Goal: Information Seeking & Learning: Learn about a topic

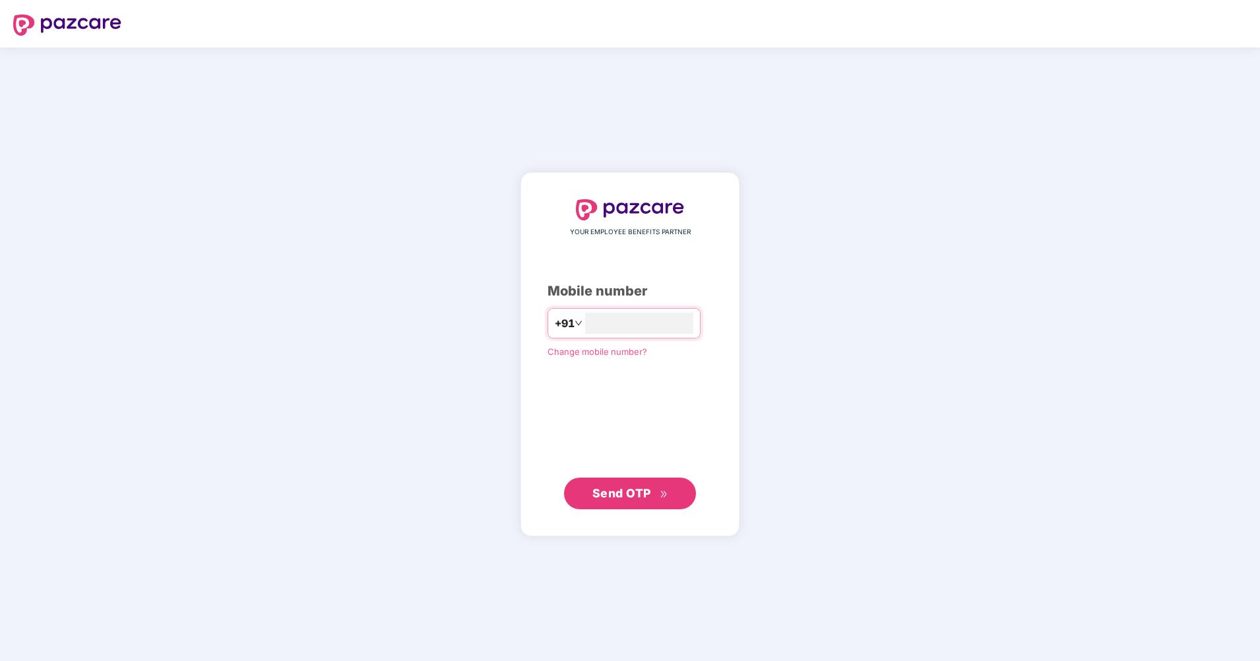
type input "**********"
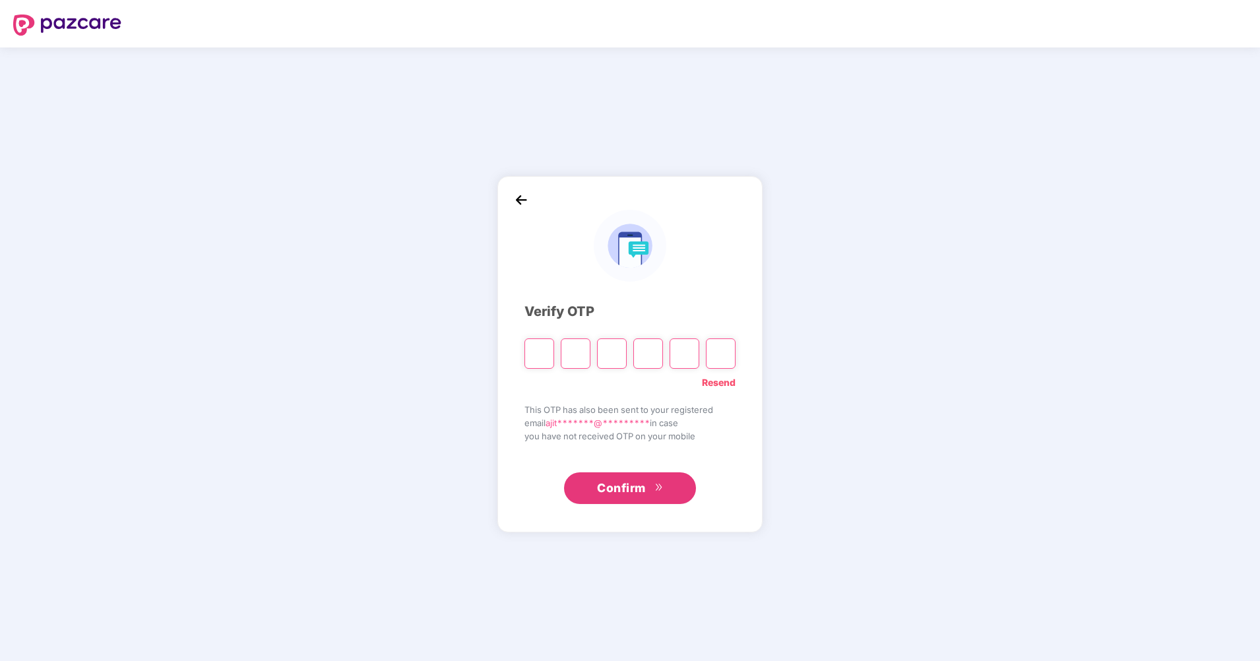
type input "*"
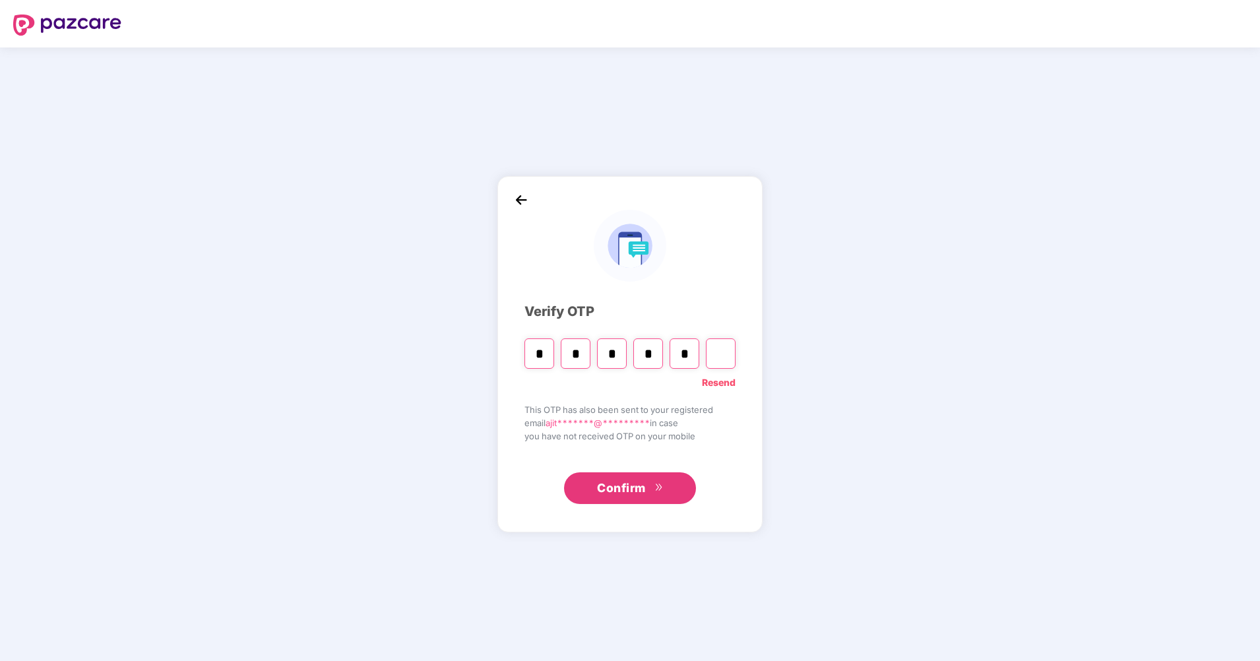
type input "*"
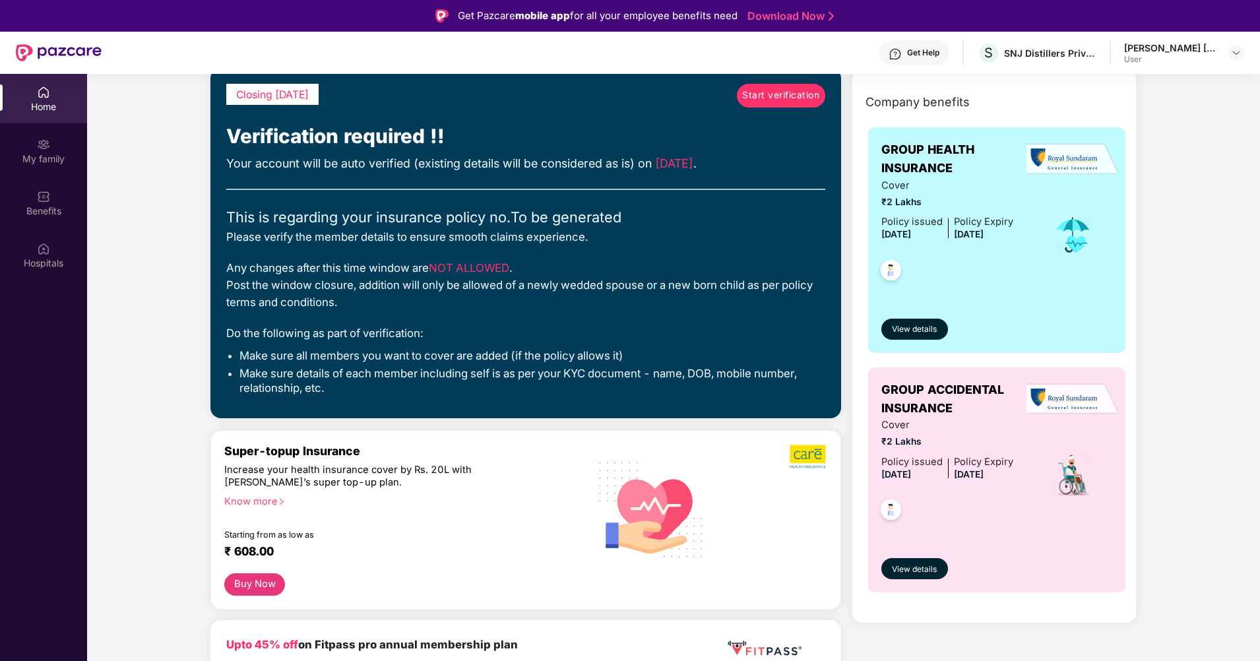
scroll to position [29, 0]
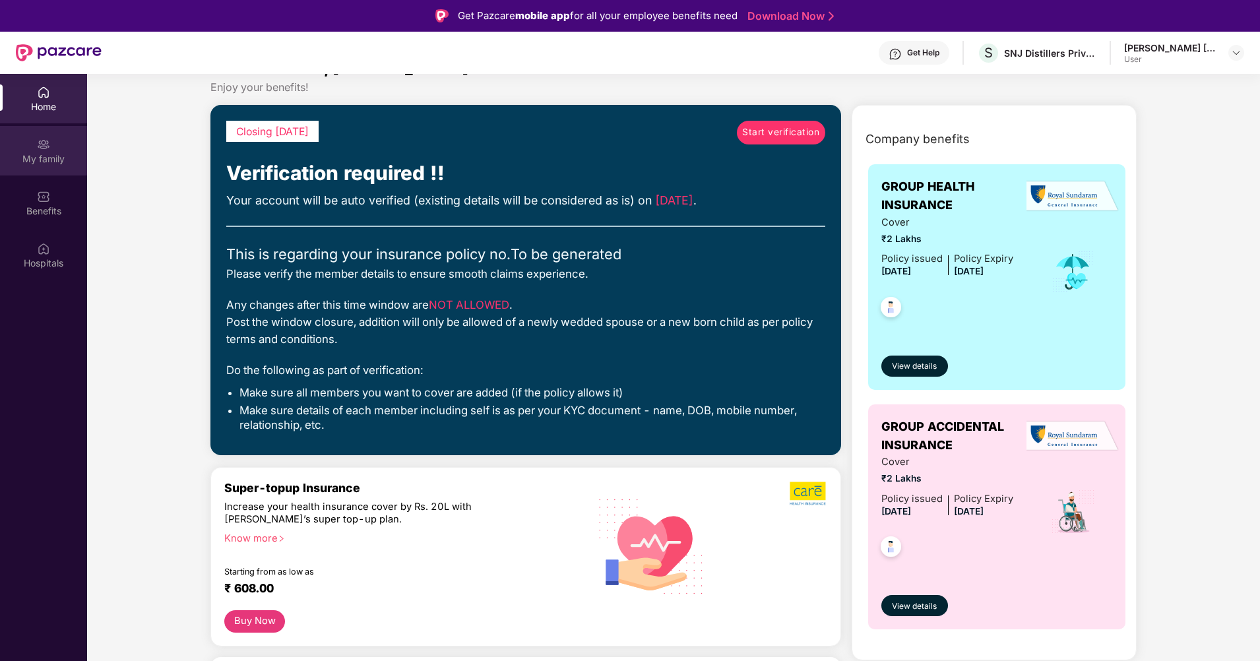
click at [34, 146] on div "My family" at bounding box center [43, 150] width 87 height 49
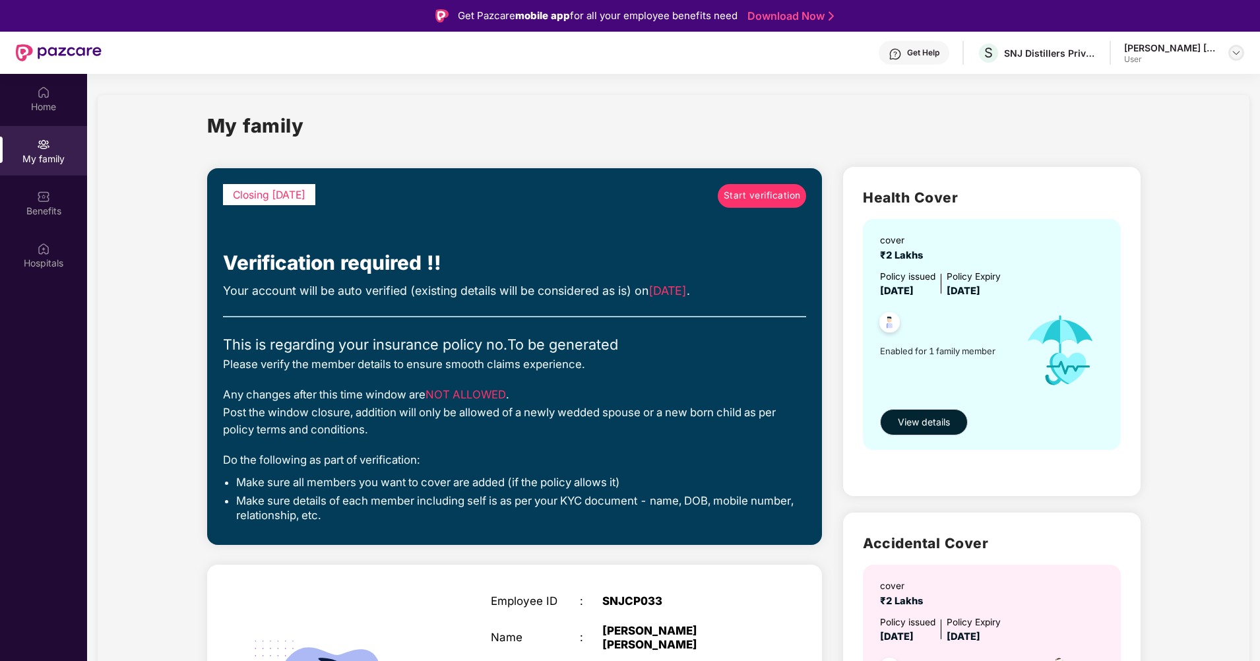
click at [1235, 51] on img at bounding box center [1236, 52] width 11 height 11
click at [1235, 47] on img at bounding box center [1236, 52] width 11 height 11
click at [1092, 57] on div "SNJ Distillers Private Limited" at bounding box center [1050, 53] width 92 height 13
click at [1253, 216] on section "My family Closing [DATE] Start verification Verification required !! Your accou…" at bounding box center [673, 492] width 1173 height 836
click at [931, 418] on span "View details" at bounding box center [924, 422] width 52 height 15
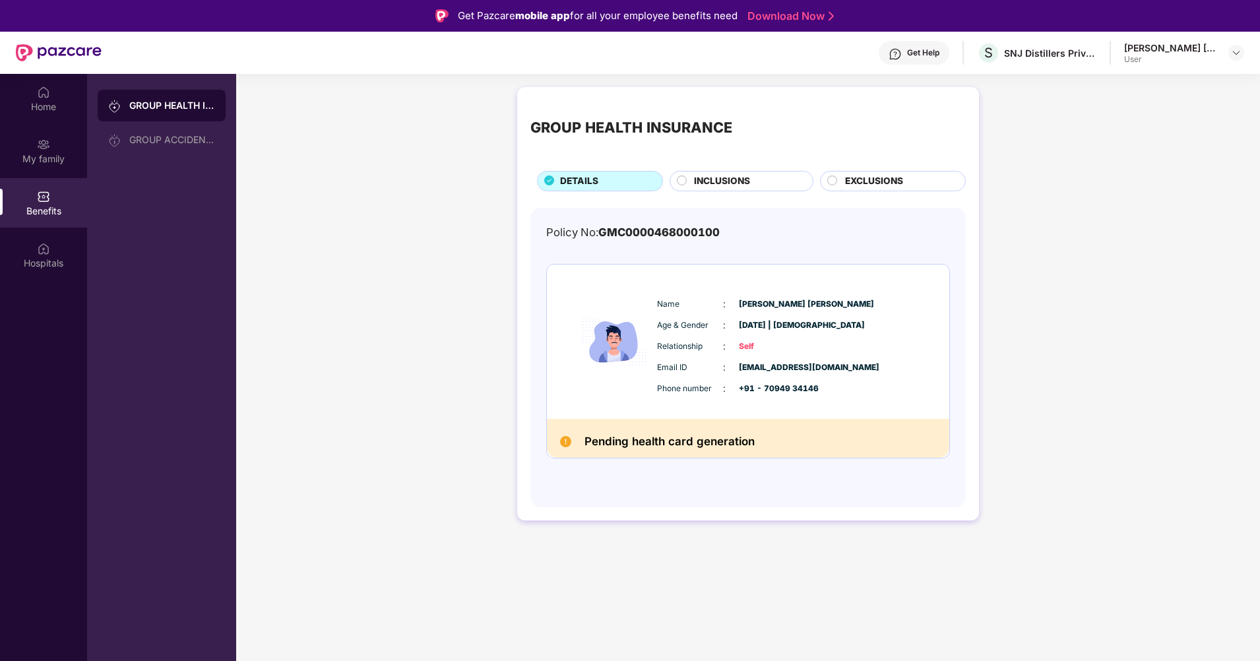
click at [682, 179] on circle at bounding box center [681, 179] width 9 height 9
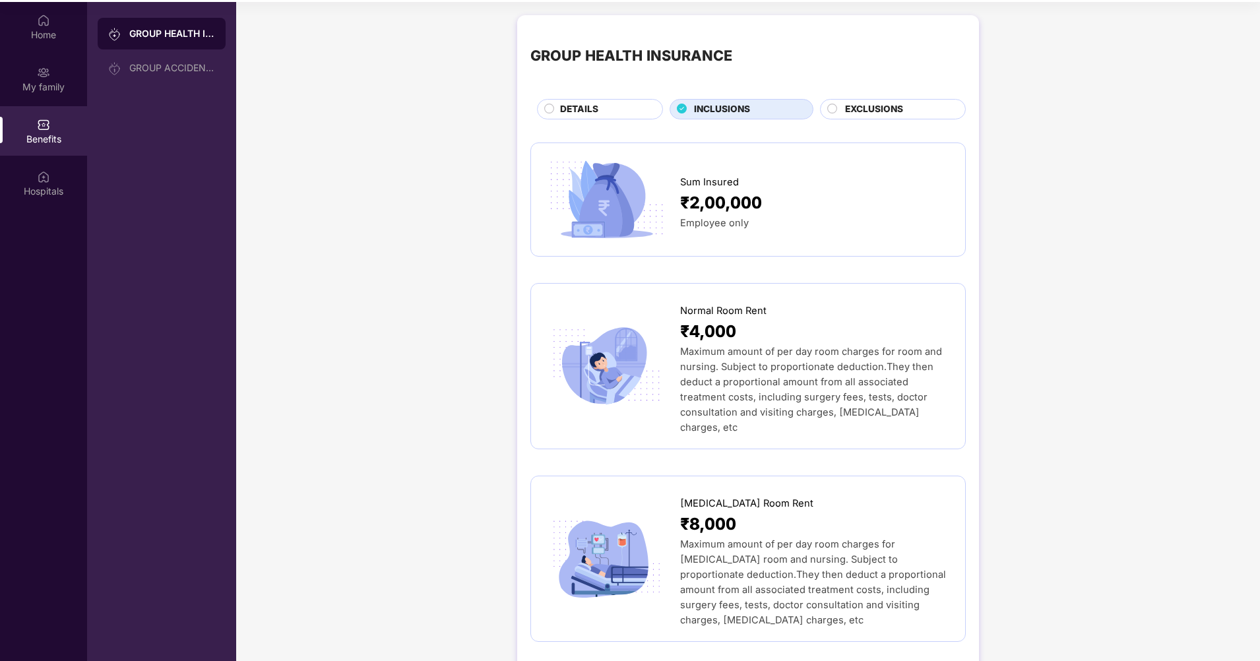
scroll to position [74, 0]
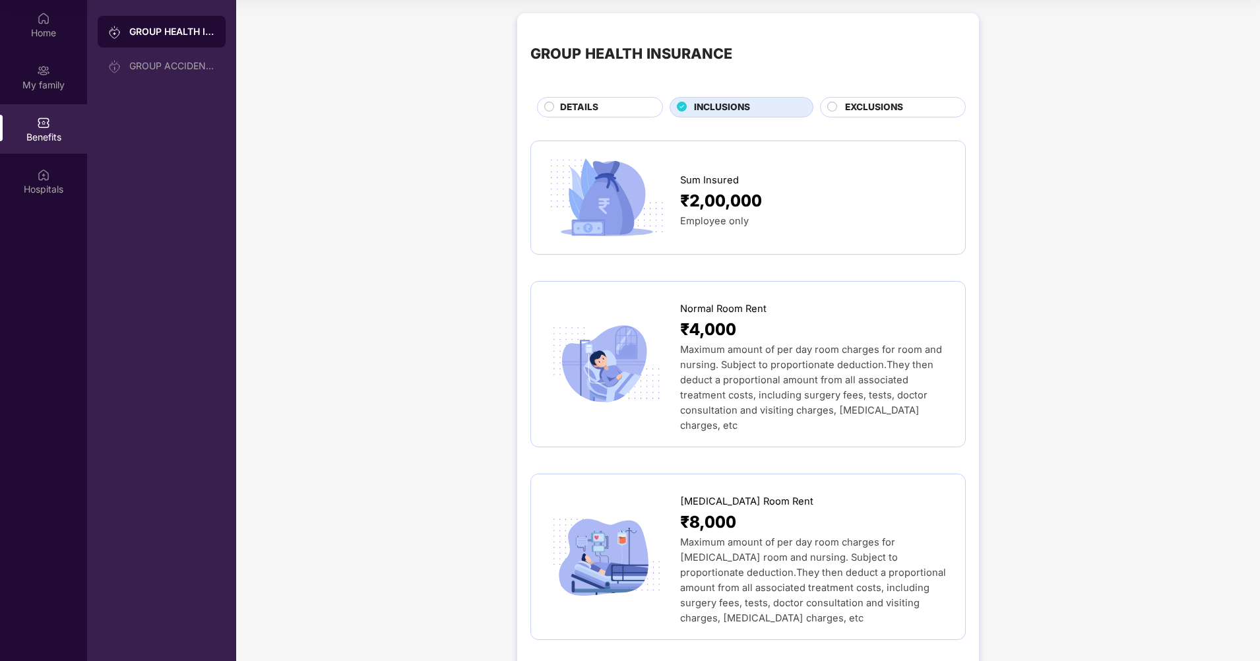
click at [831, 105] on circle at bounding box center [832, 106] width 9 height 9
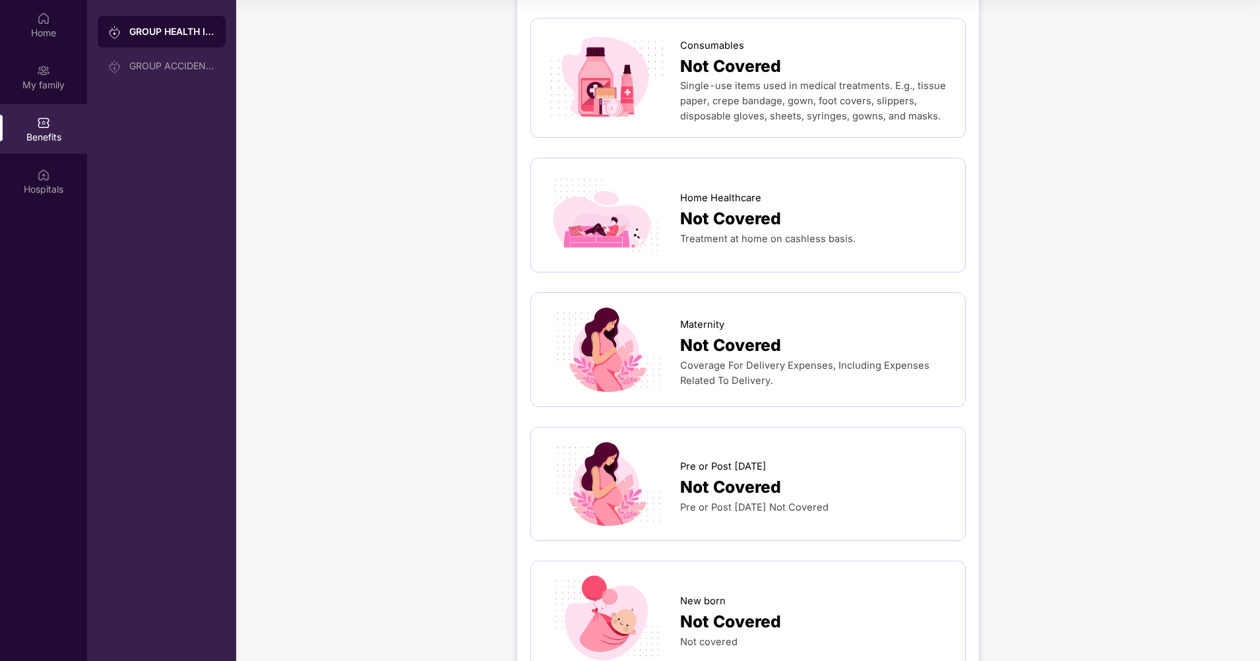
scroll to position [996, 0]
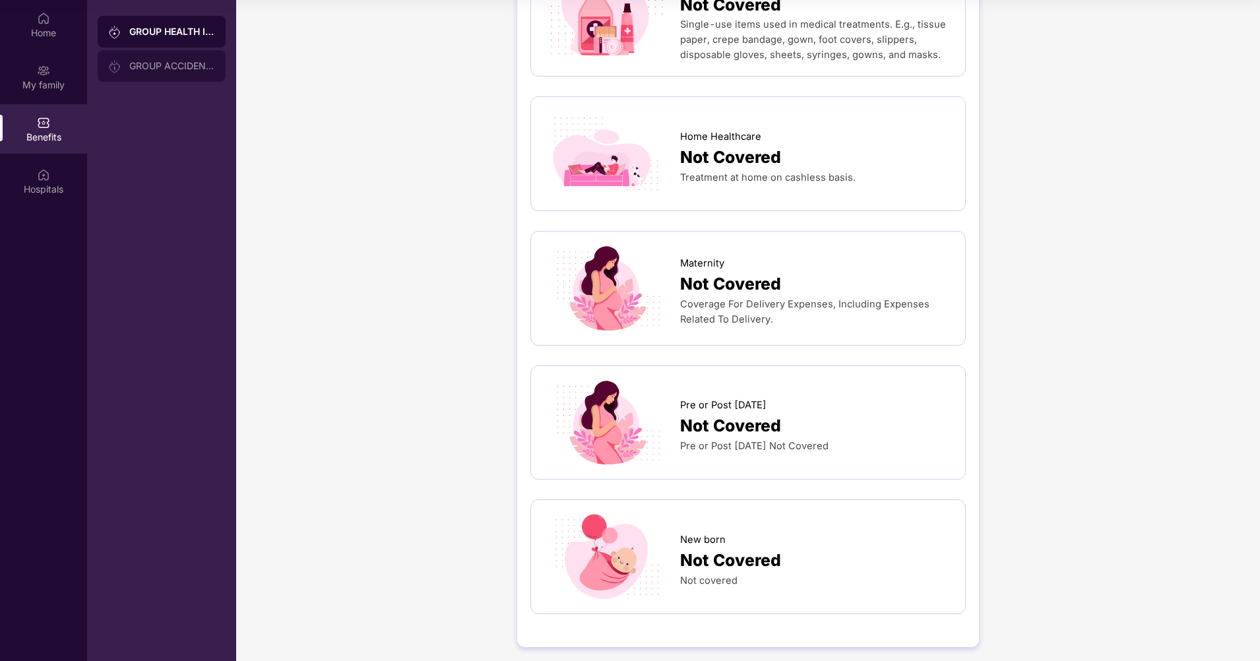
click at [158, 65] on div "GROUP ACCIDENTAL INSURANCE" at bounding box center [172, 66] width 86 height 11
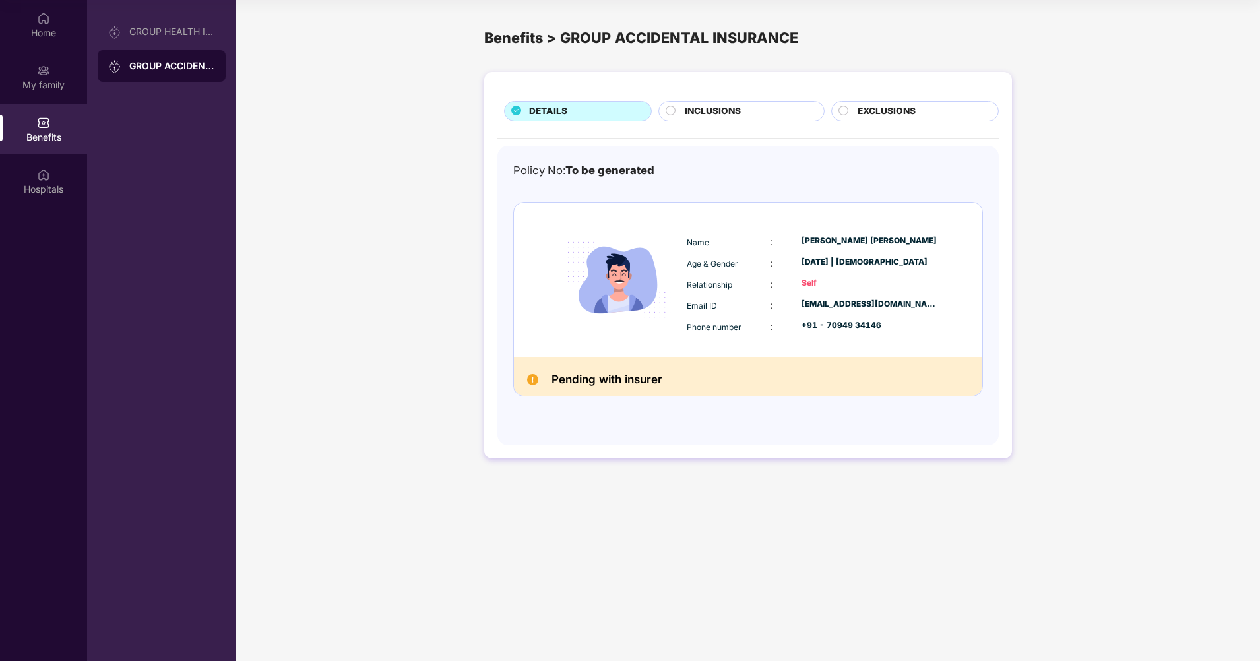
click at [671, 109] on circle at bounding box center [670, 110] width 9 height 9
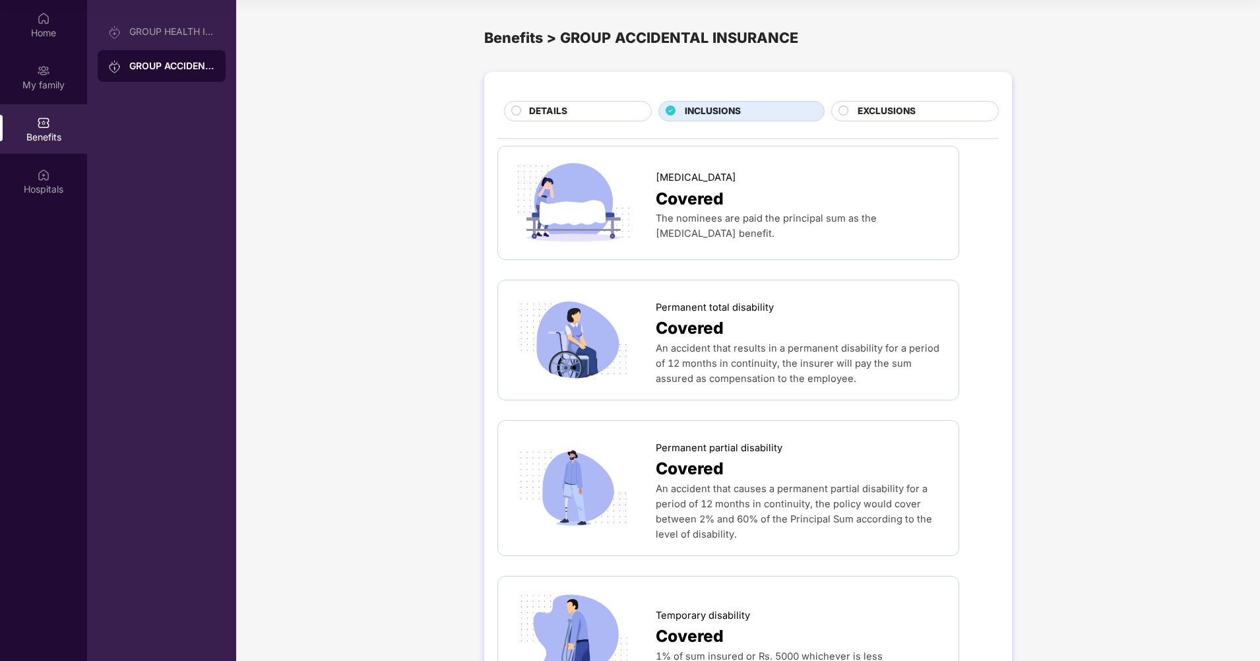
click at [518, 110] on circle at bounding box center [516, 110] width 9 height 9
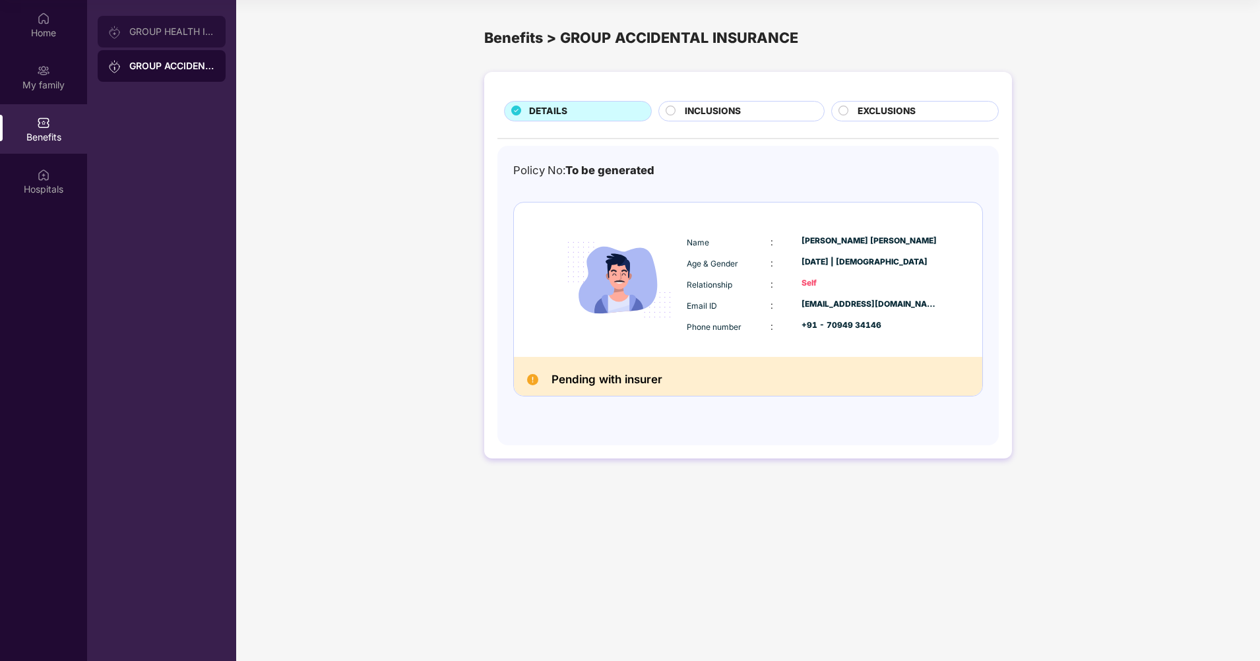
click at [163, 34] on div "GROUP HEALTH INSURANCE" at bounding box center [172, 31] width 86 height 11
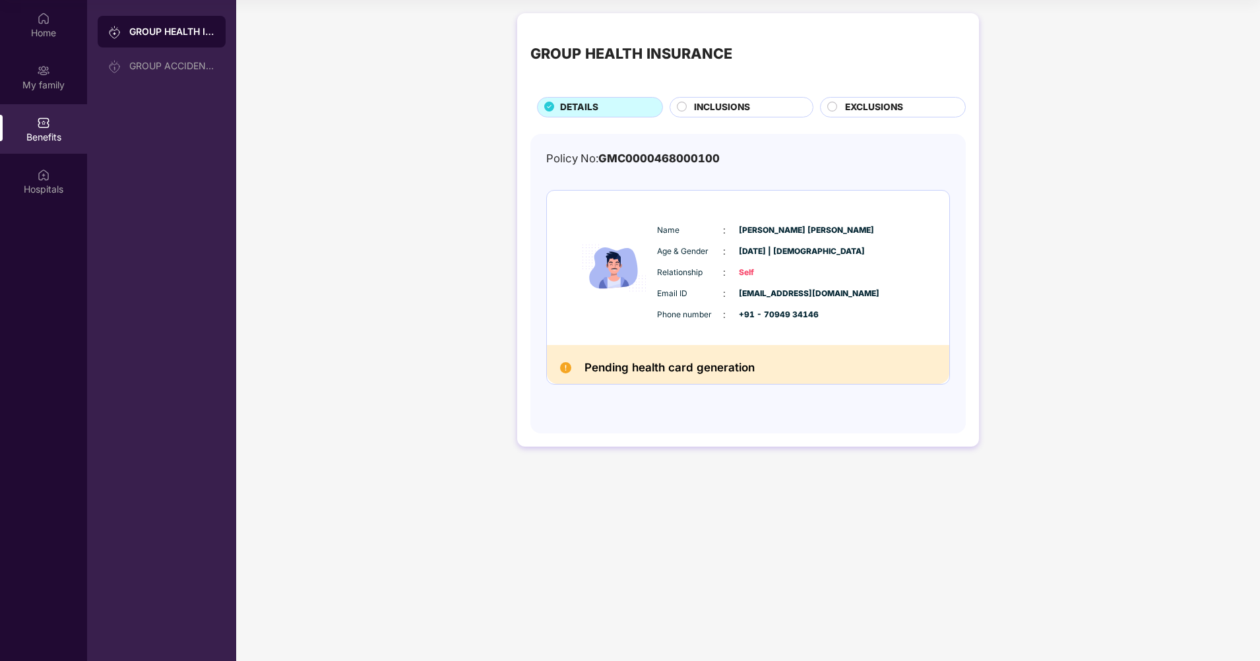
click at [34, 127] on div "Benefits" at bounding box center [43, 128] width 87 height 49
click at [44, 179] on img at bounding box center [43, 174] width 13 height 13
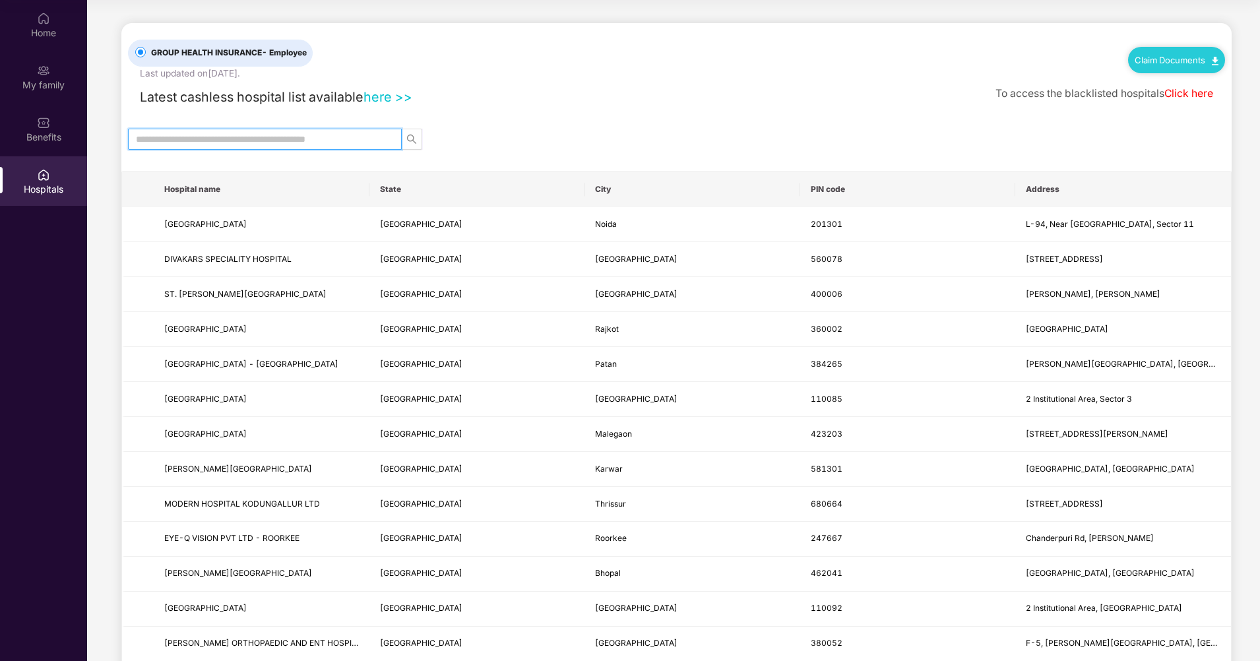
click at [152, 137] on input "text" at bounding box center [259, 139] width 247 height 15
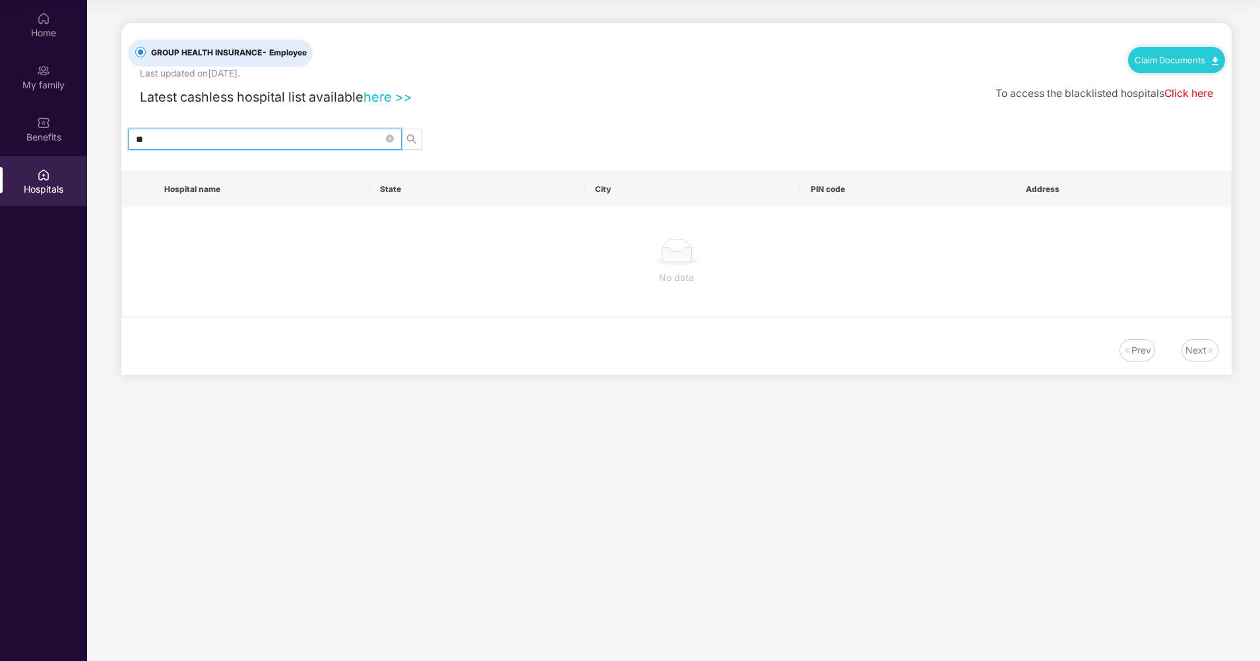
type input "*"
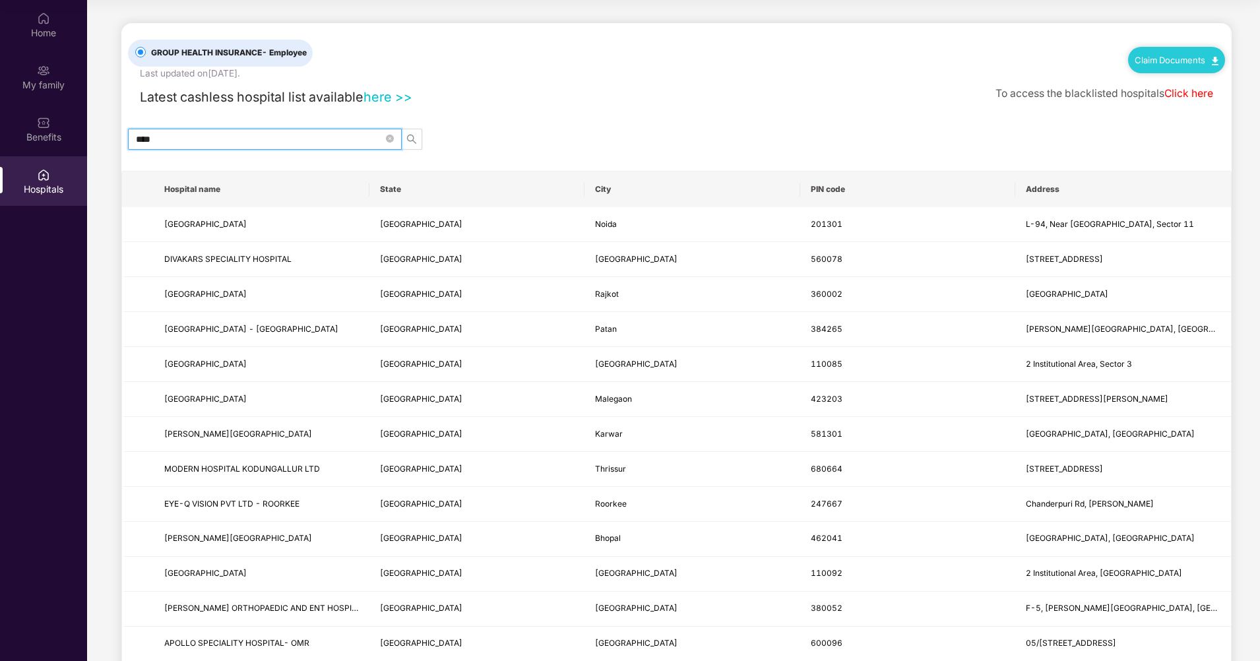
type input "*****"
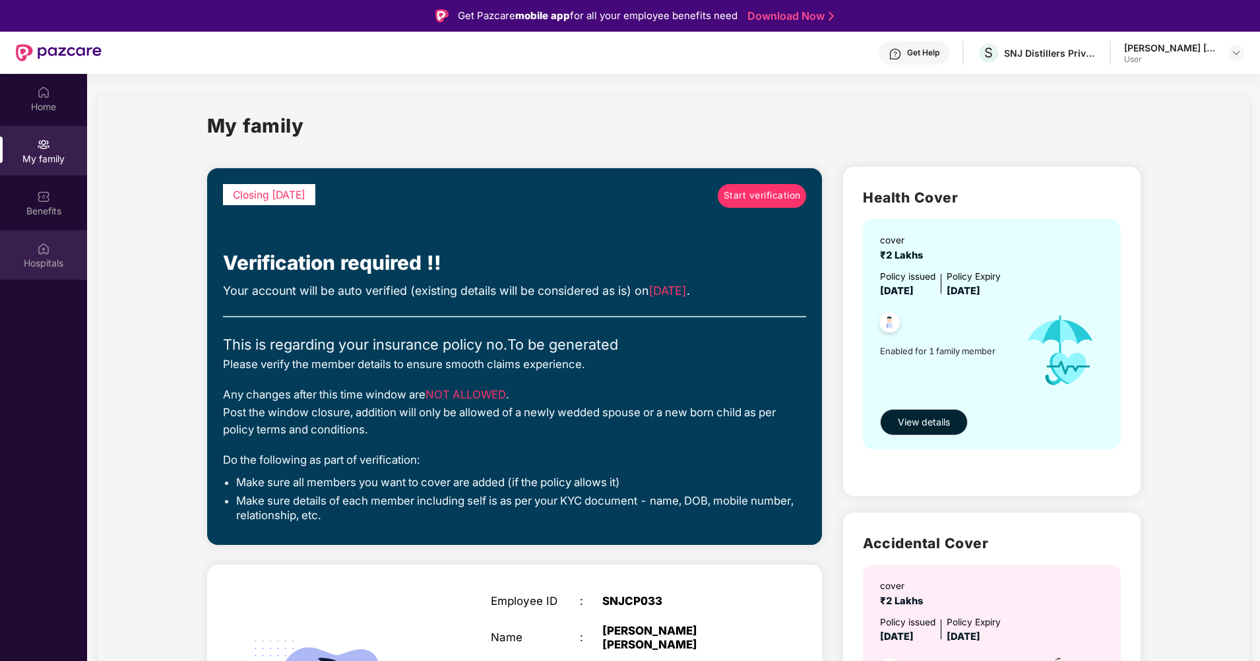
click at [44, 254] on img at bounding box center [43, 248] width 13 height 13
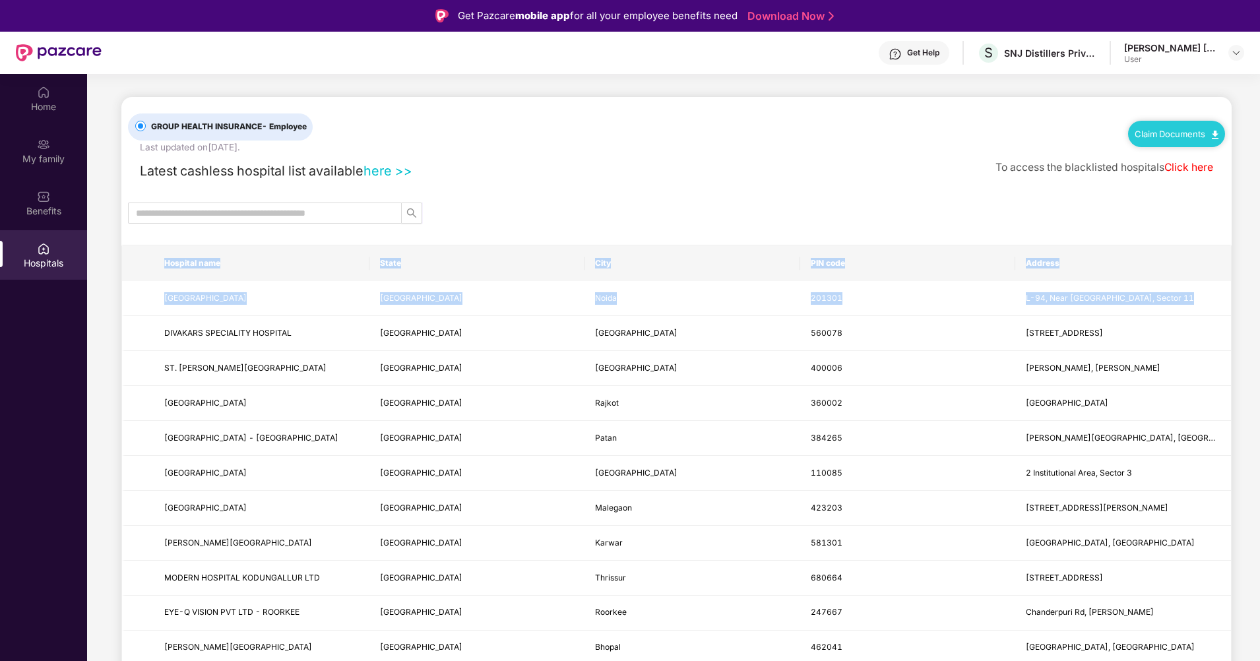
drag, startPoint x: 123, startPoint y: 330, endPoint x: 134, endPoint y: 225, distance: 106.1
click at [645, 133] on div "GROUP HEALTH INSURANCE - Employee Last updated on [DATE] . Claim Documents" at bounding box center [676, 125] width 1097 height 57
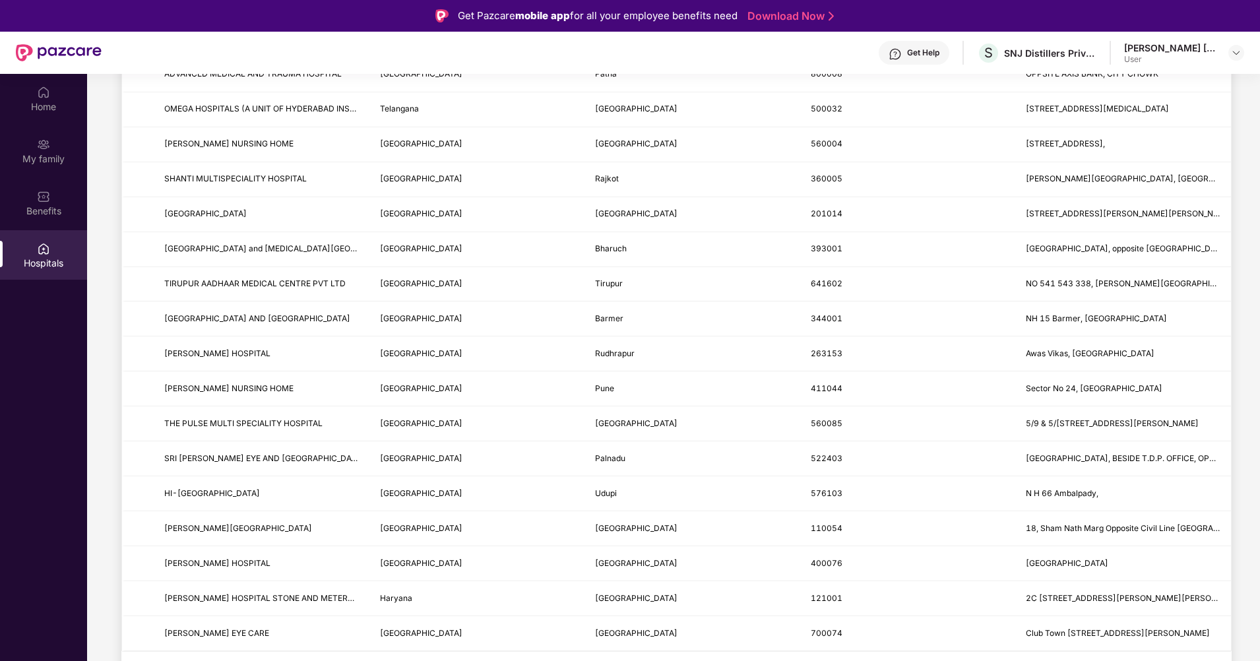
scroll to position [74, 0]
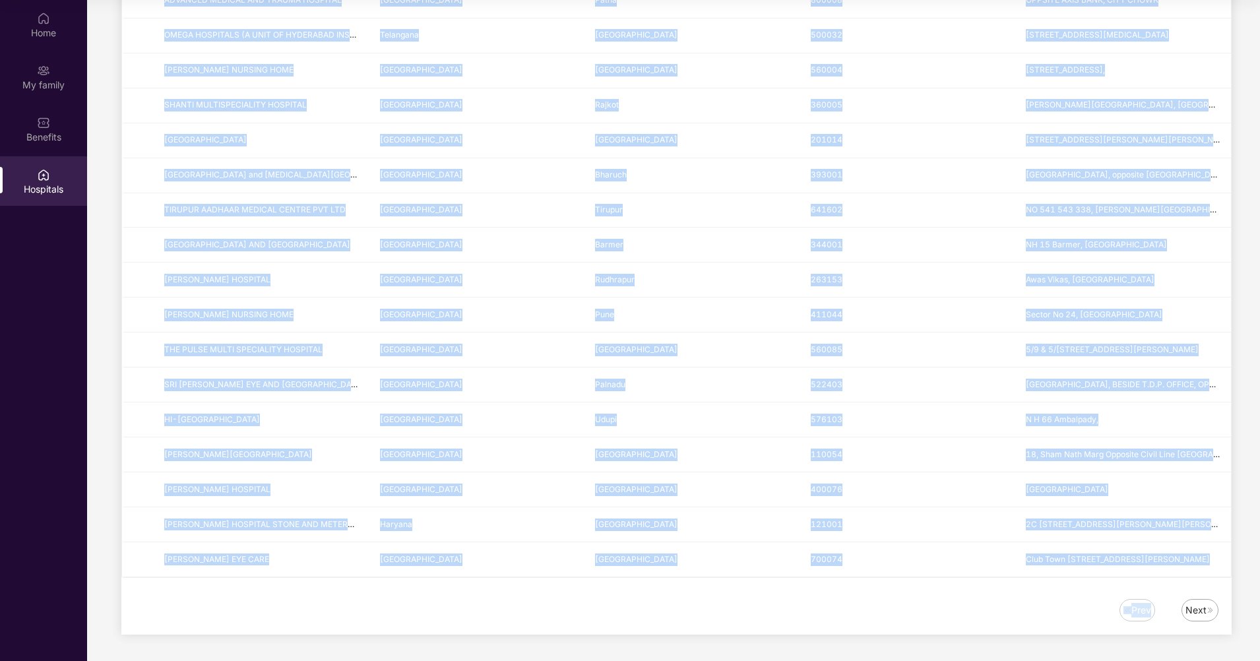
drag, startPoint x: 1258, startPoint y: 566, endPoint x: 1258, endPoint y: 664, distance: 98.3
click at [1258, 587] on html "Get Pazcare mobile app for all your employee benefits need Download Now Get Hel…" at bounding box center [630, 256] width 1260 height 661
click at [633, 632] on div "Prev Next" at bounding box center [676, 617] width 1110 height 36
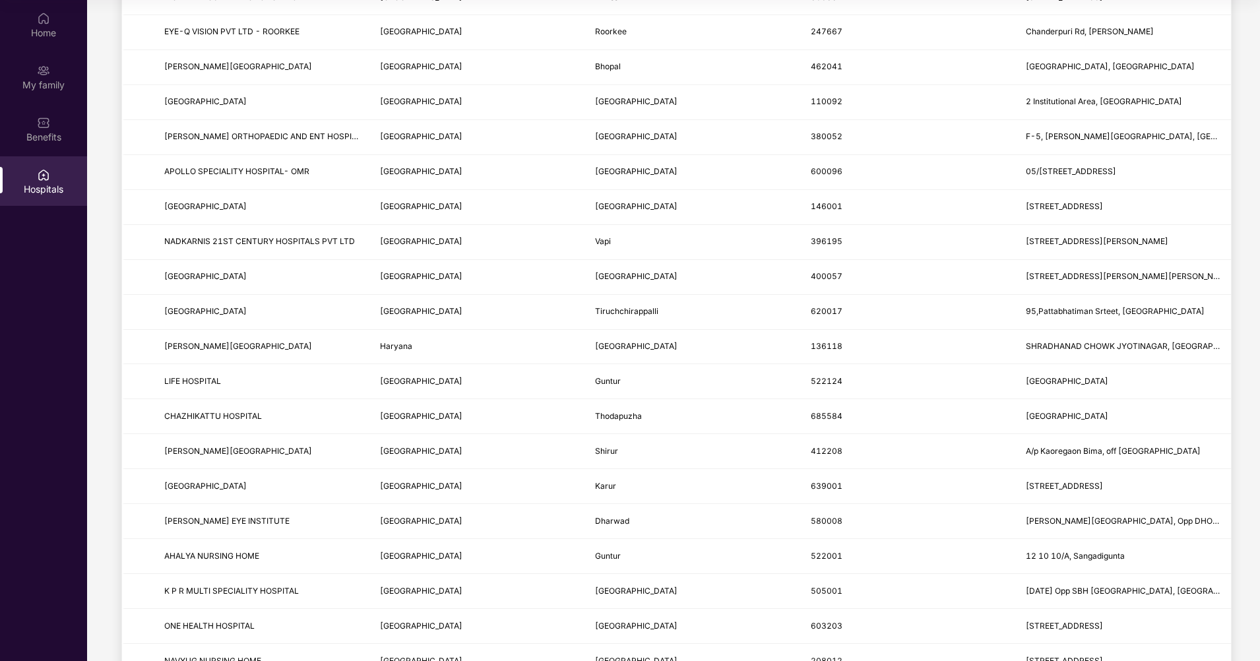
scroll to position [0, 0]
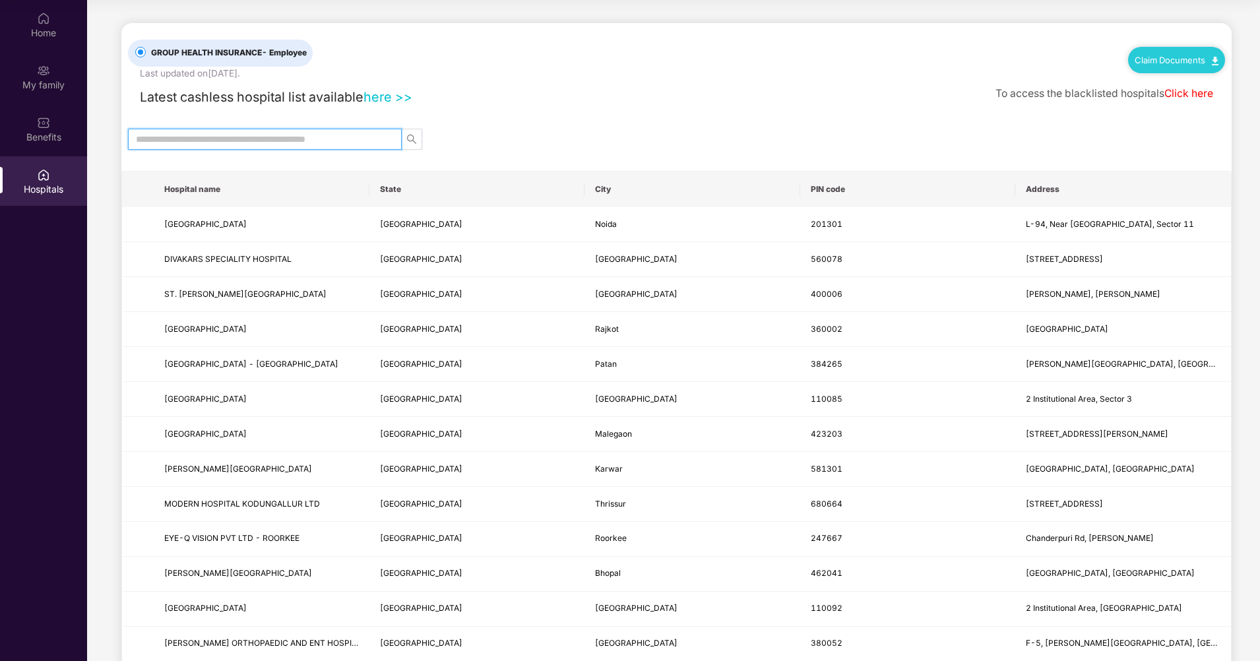
click at [136, 139] on input "text" at bounding box center [259, 139] width 247 height 15
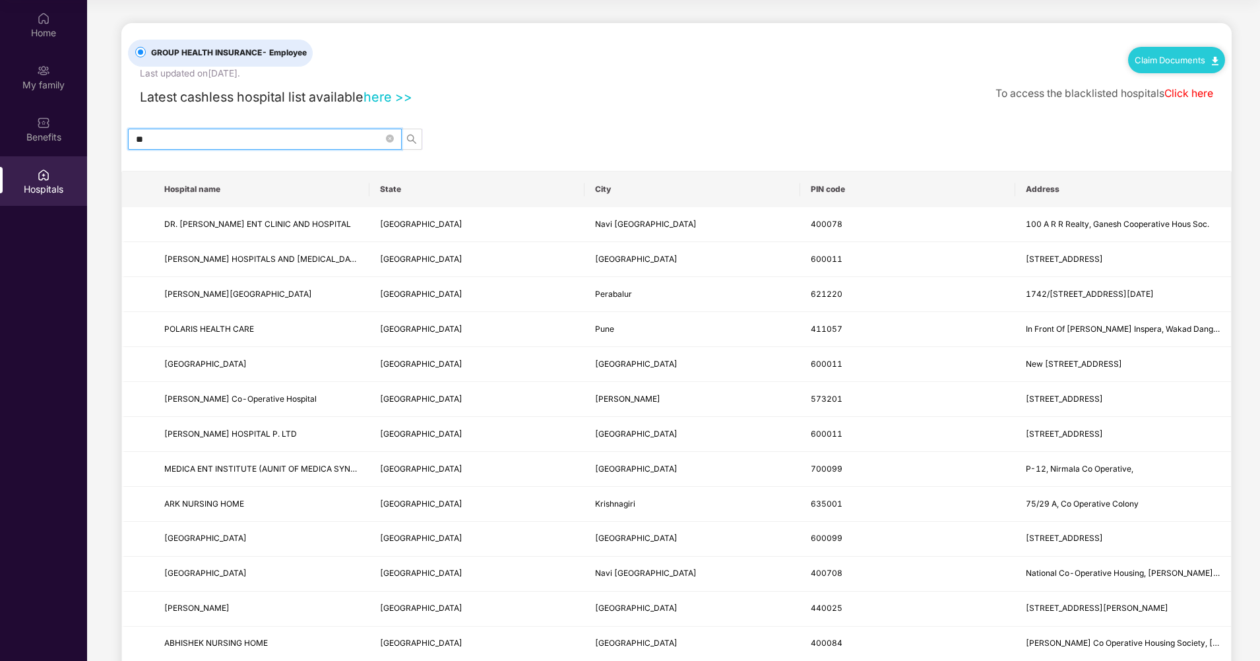
type input "*"
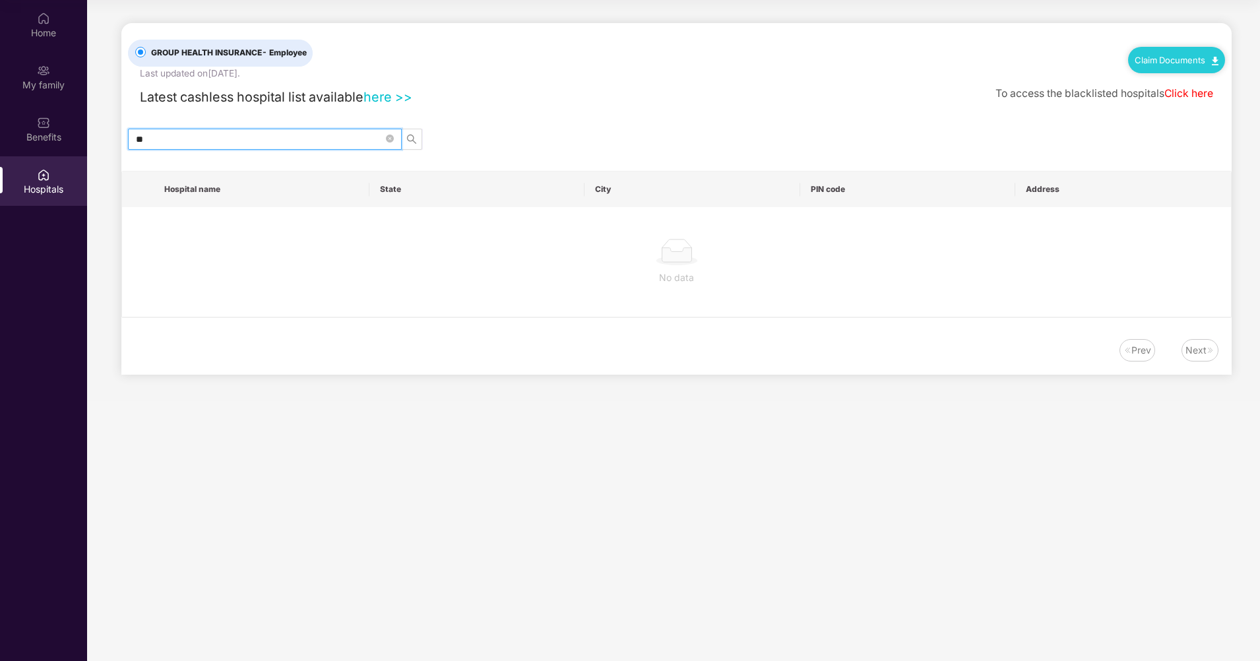
type input "*"
click at [210, 137] on input "********" at bounding box center [259, 139] width 247 height 15
type input "*"
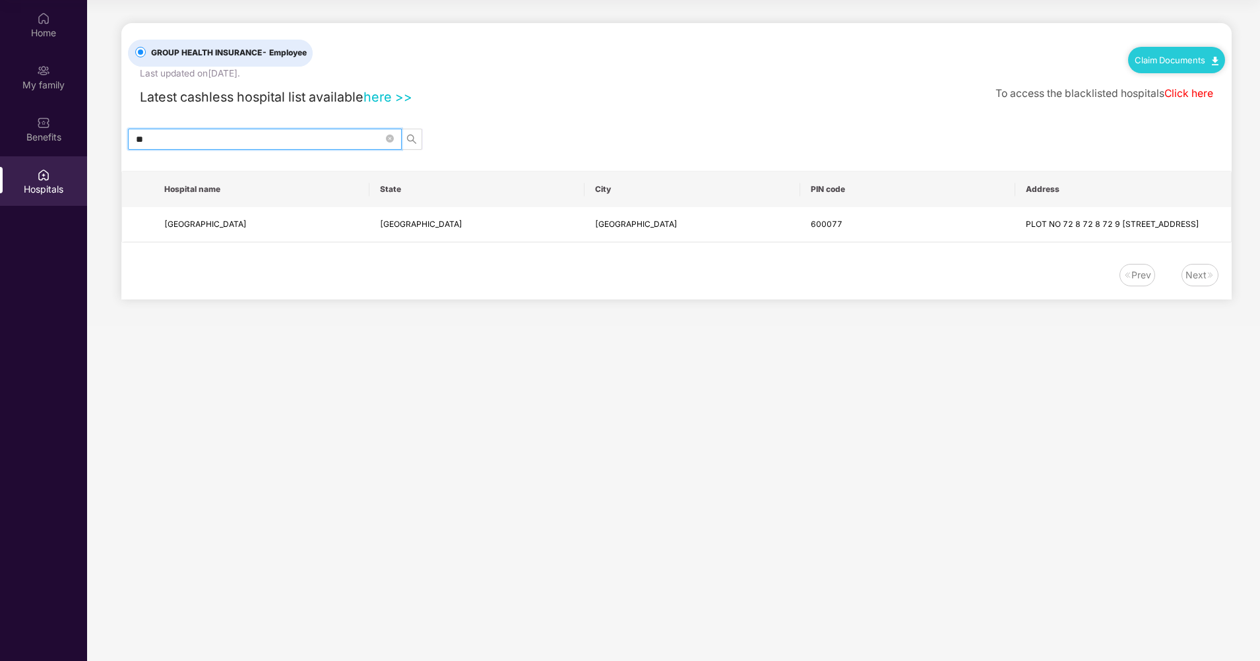
type input "*"
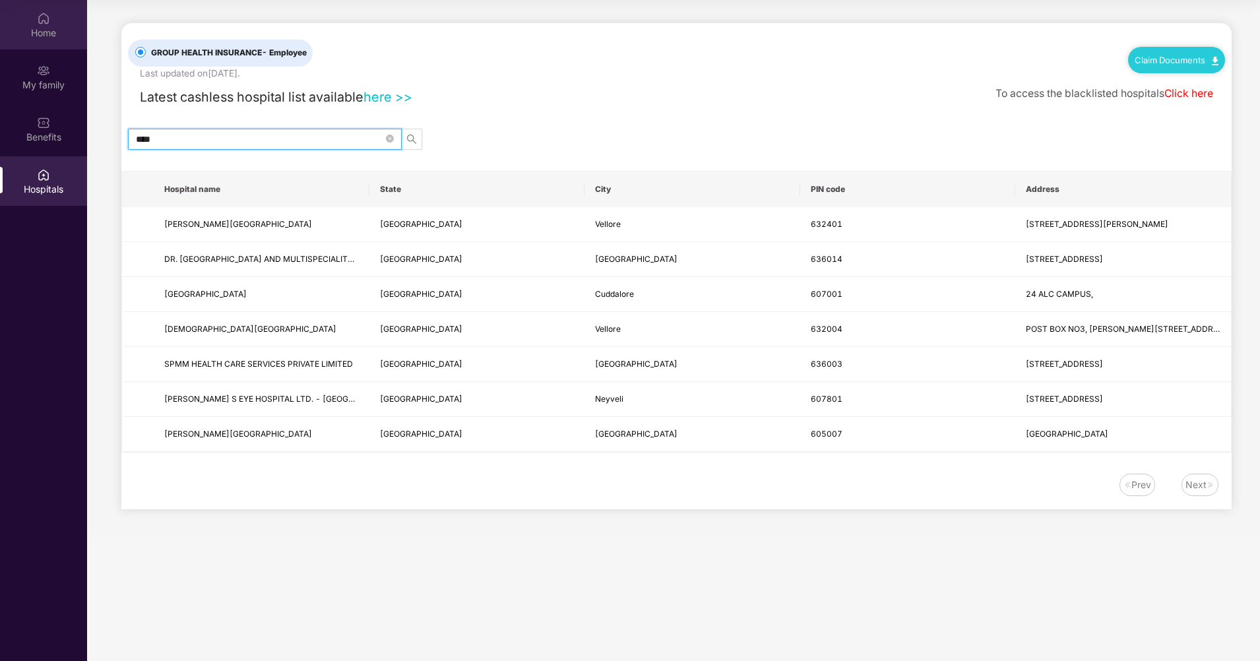
type input "****"
click at [54, 16] on div "Home" at bounding box center [43, 24] width 87 height 49
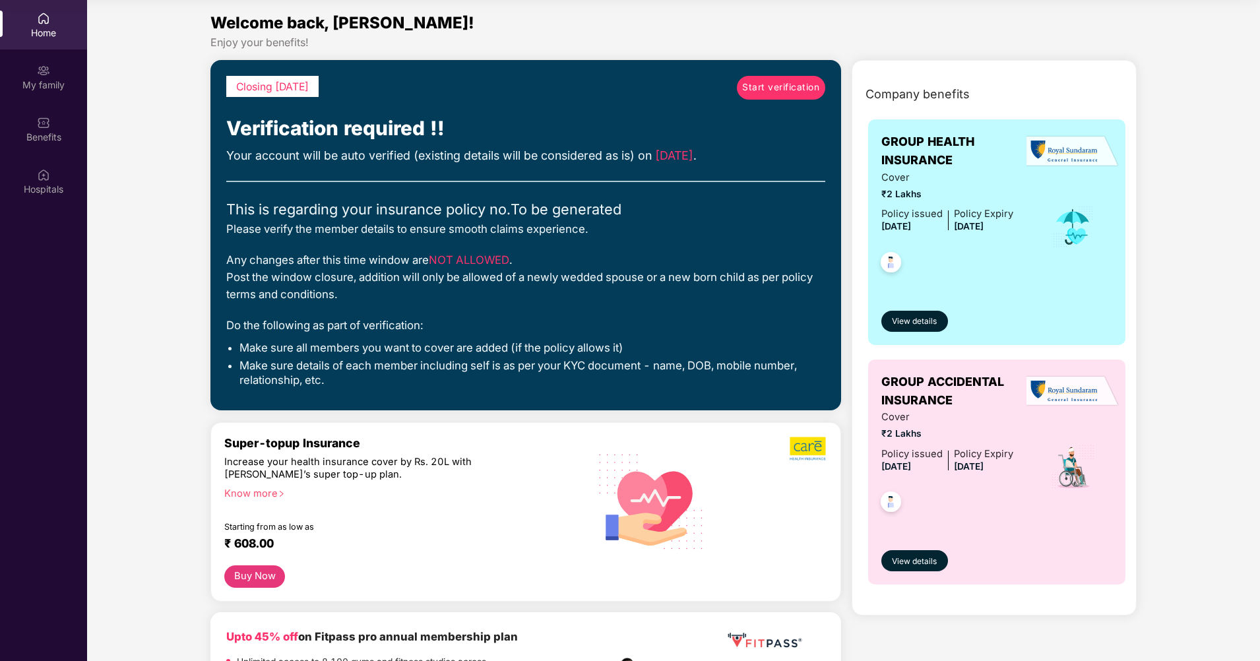
click at [274, 495] on div "Know more" at bounding box center [396, 491] width 344 height 9
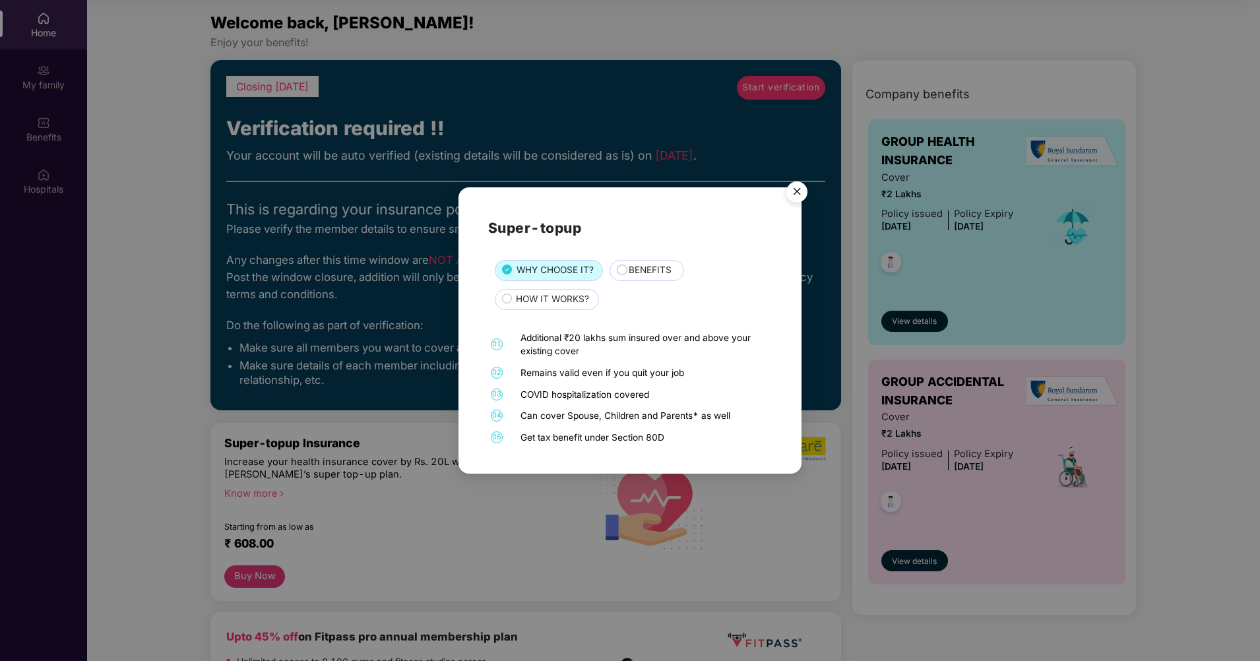
click at [620, 270] on circle at bounding box center [621, 269] width 9 height 9
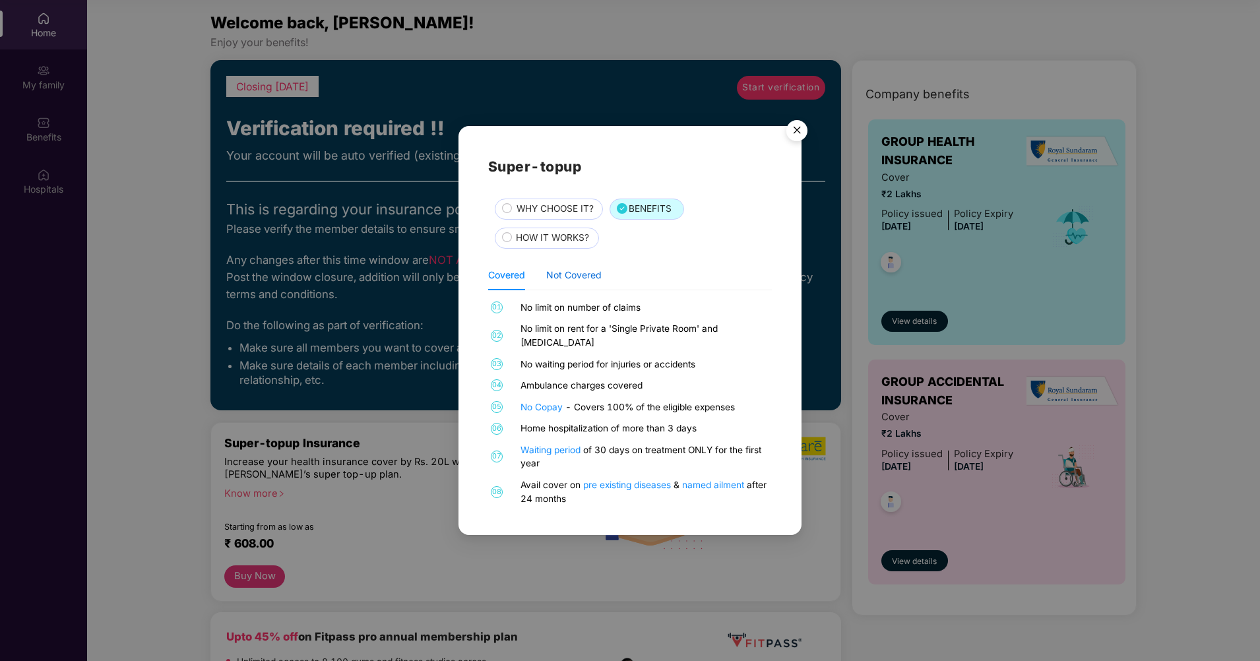
click at [563, 278] on div "Not Covered" at bounding box center [573, 275] width 55 height 15
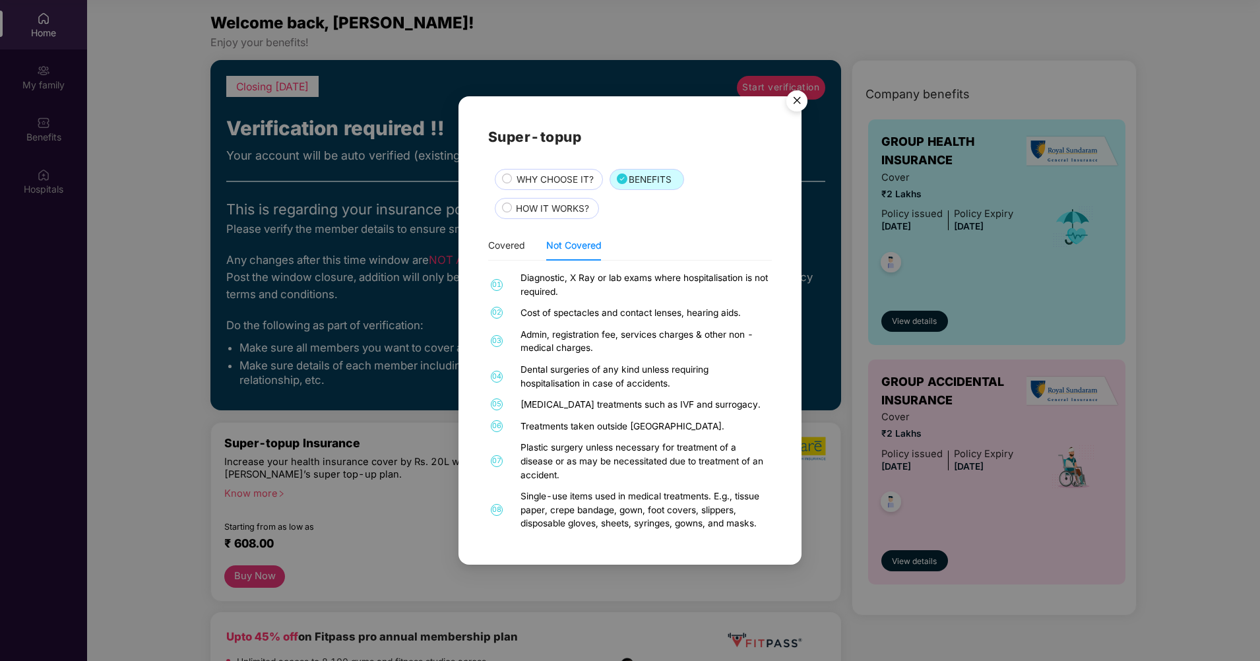
click at [793, 105] on img "Close" at bounding box center [796, 102] width 37 height 37
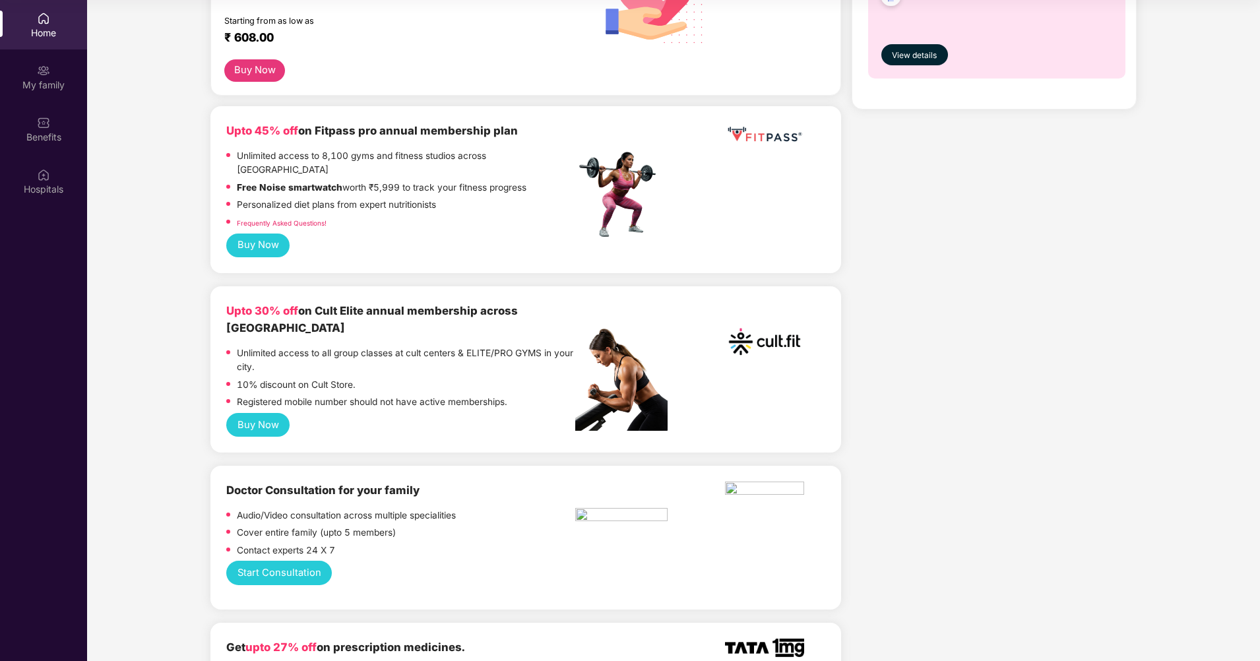
scroll to position [509, 0]
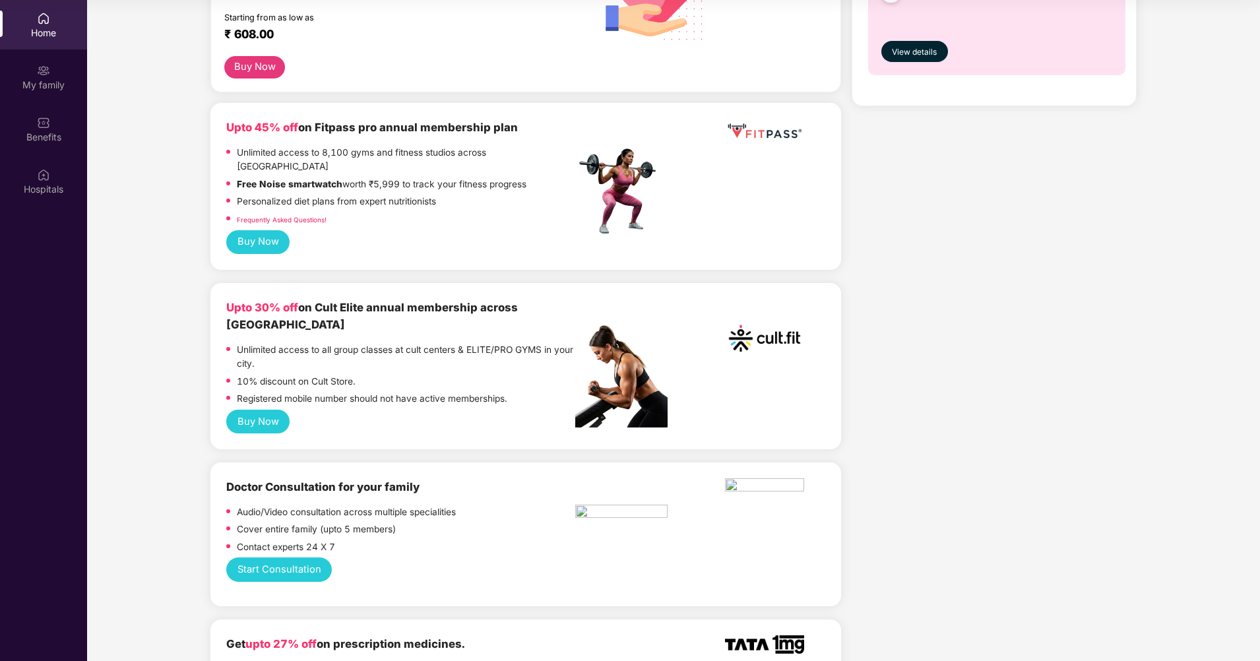
click at [251, 230] on button "Buy Now" at bounding box center [257, 242] width 63 height 24
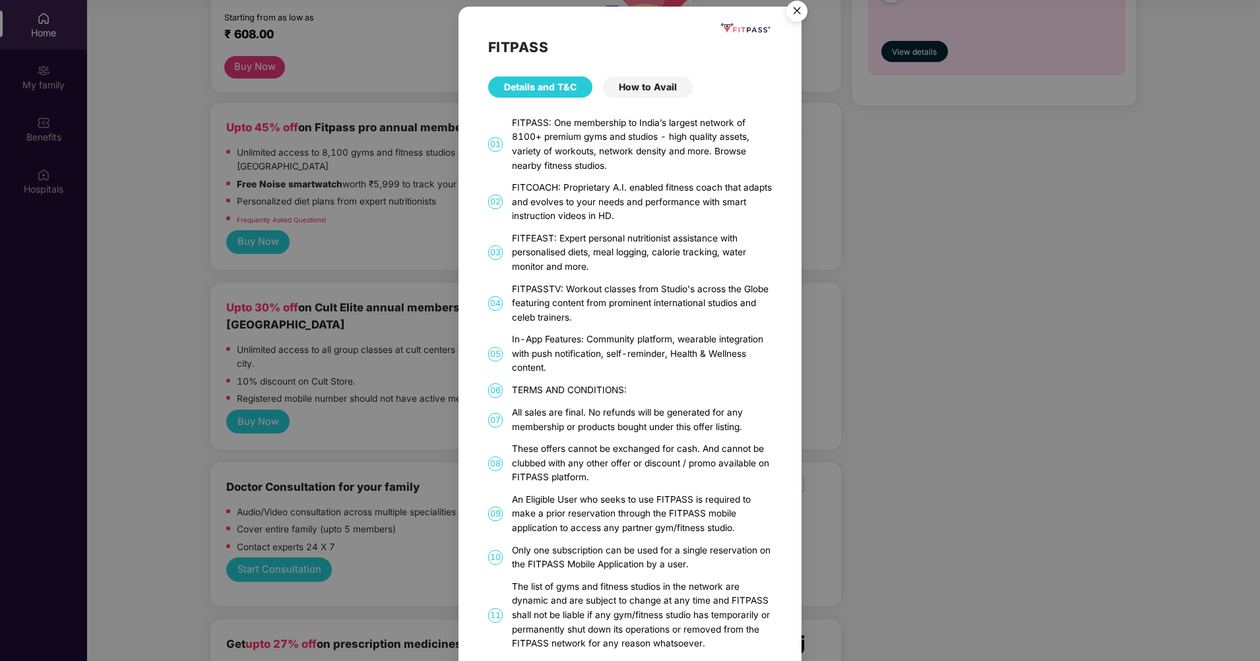
click at [800, 13] on img "Close" at bounding box center [796, 13] width 37 height 37
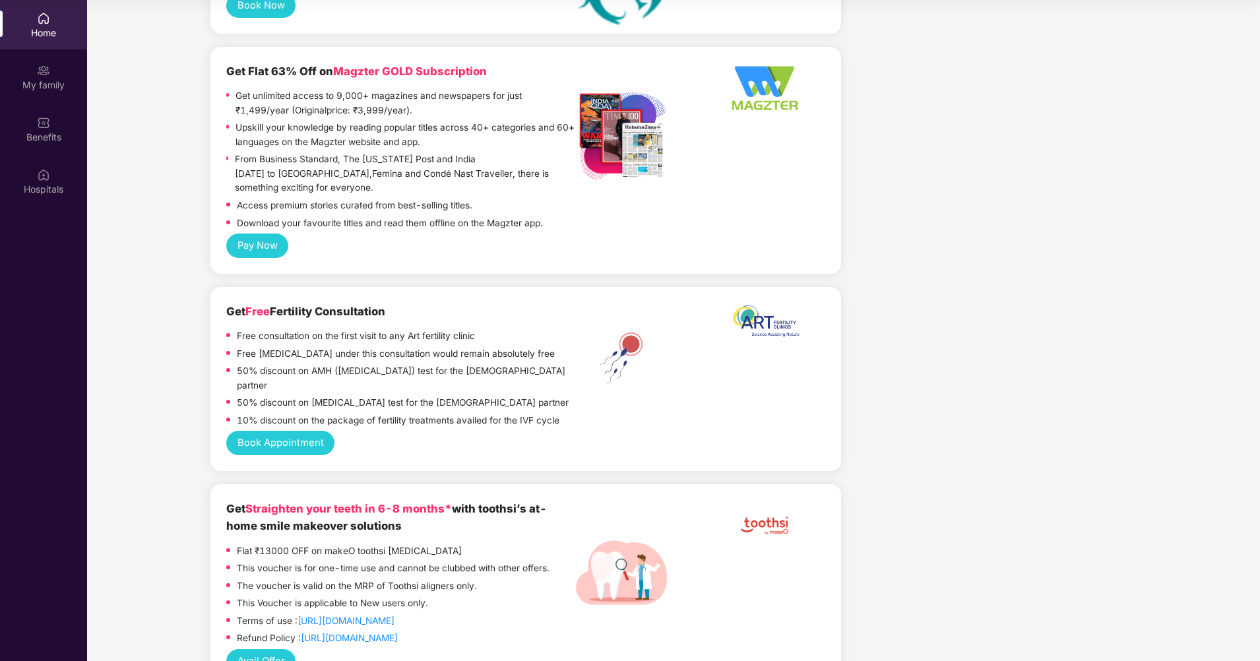
scroll to position [1484, 0]
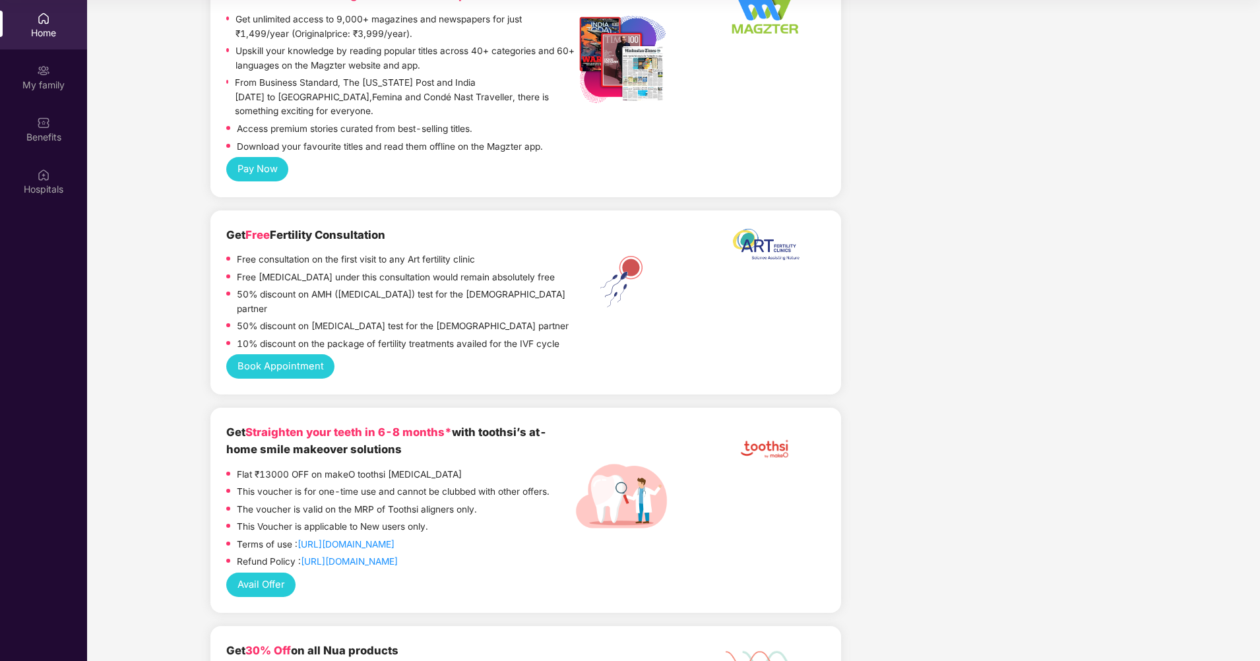
drag, startPoint x: 1258, startPoint y: 322, endPoint x: 1261, endPoint y: 360, distance: 38.4
click at [1259, 367] on html "Get Pazcare mobile app for all your employee benefits need Download Now Get Hel…" at bounding box center [630, 256] width 1260 height 661
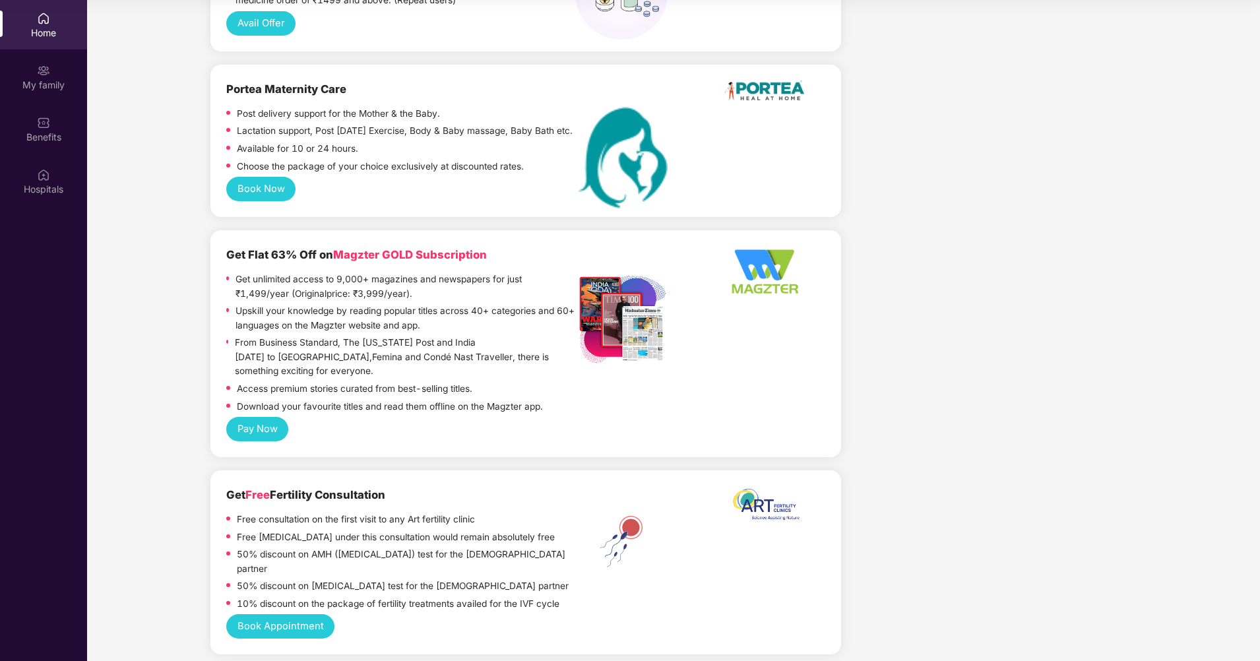
scroll to position [0, 0]
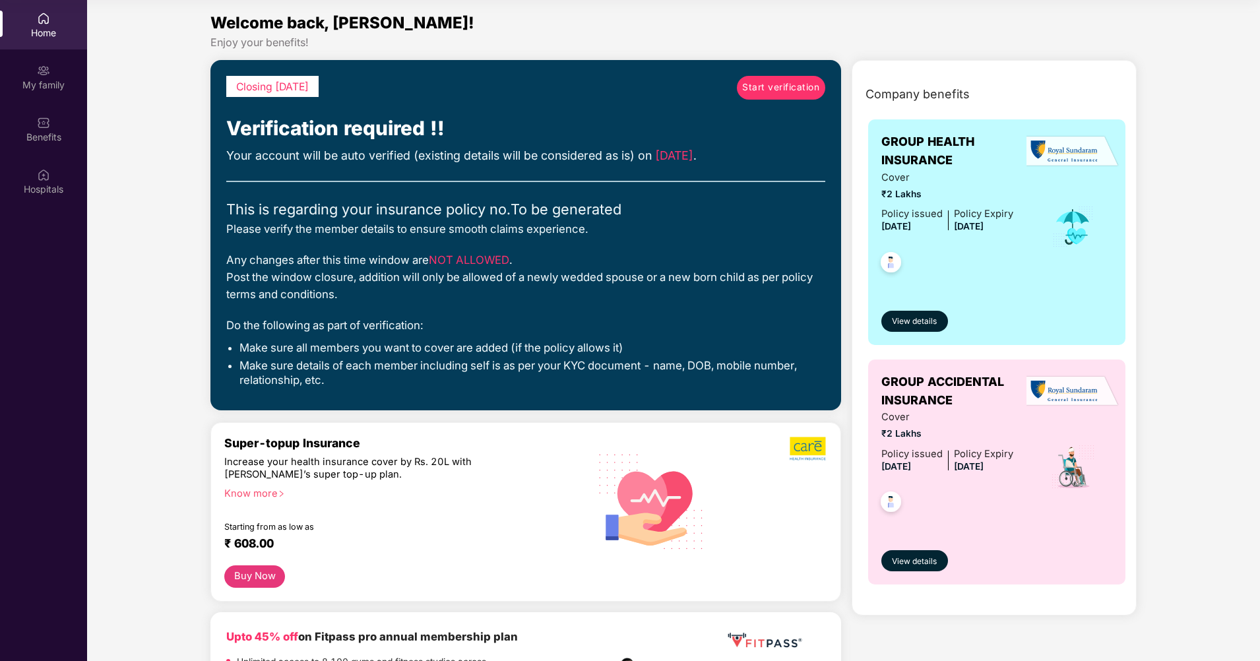
drag, startPoint x: 1258, startPoint y: 102, endPoint x: 1263, endPoint y: 57, distance: 45.8
click at [1259, 57] on html "Get Pazcare mobile app for all your employee benefits need Download Now Get Hel…" at bounding box center [630, 256] width 1260 height 661
click at [802, 450] on img at bounding box center [809, 448] width 38 height 25
click at [918, 320] on span "View details" at bounding box center [914, 321] width 45 height 13
click at [912, 557] on span "View details" at bounding box center [914, 561] width 45 height 13
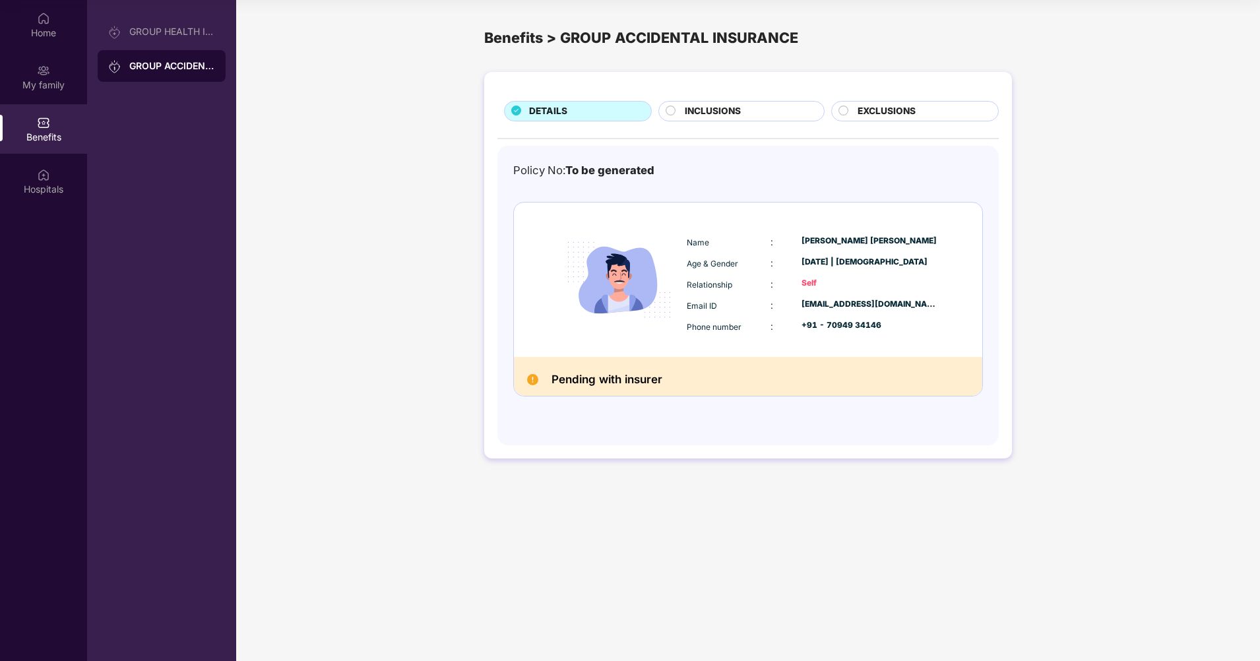
click at [668, 108] on circle at bounding box center [670, 110] width 9 height 9
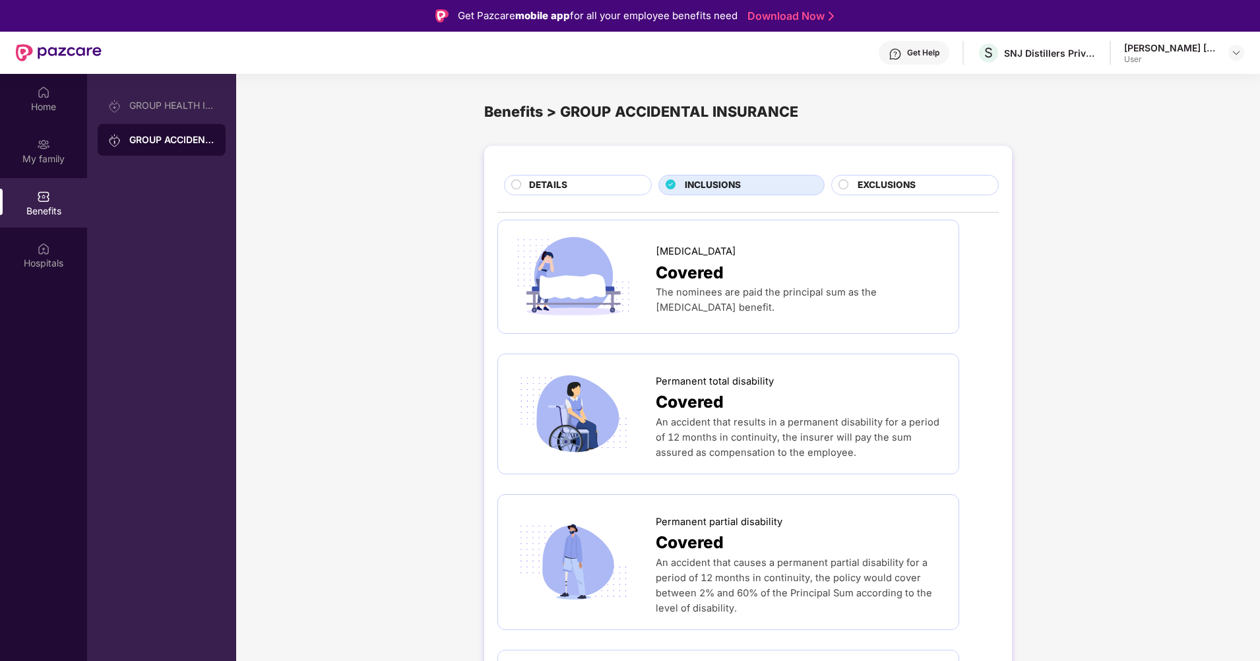
click at [841, 181] on circle at bounding box center [842, 183] width 9 height 9
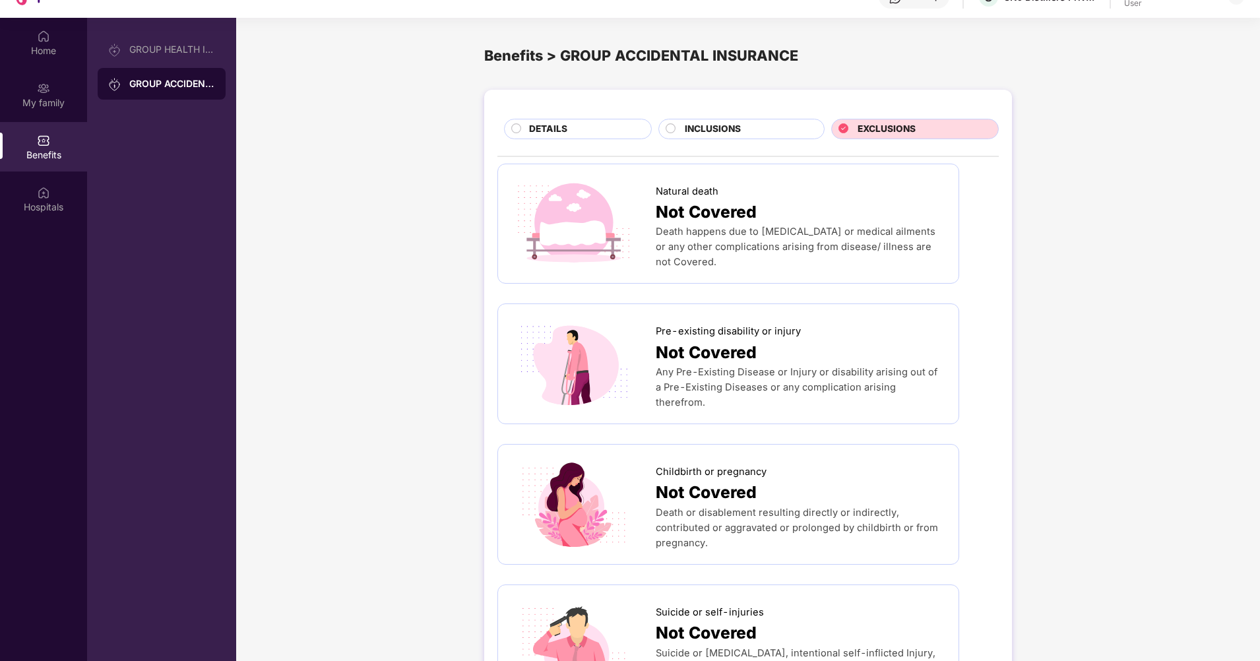
scroll to position [74, 0]
